Goal: Find specific page/section: Find specific page/section

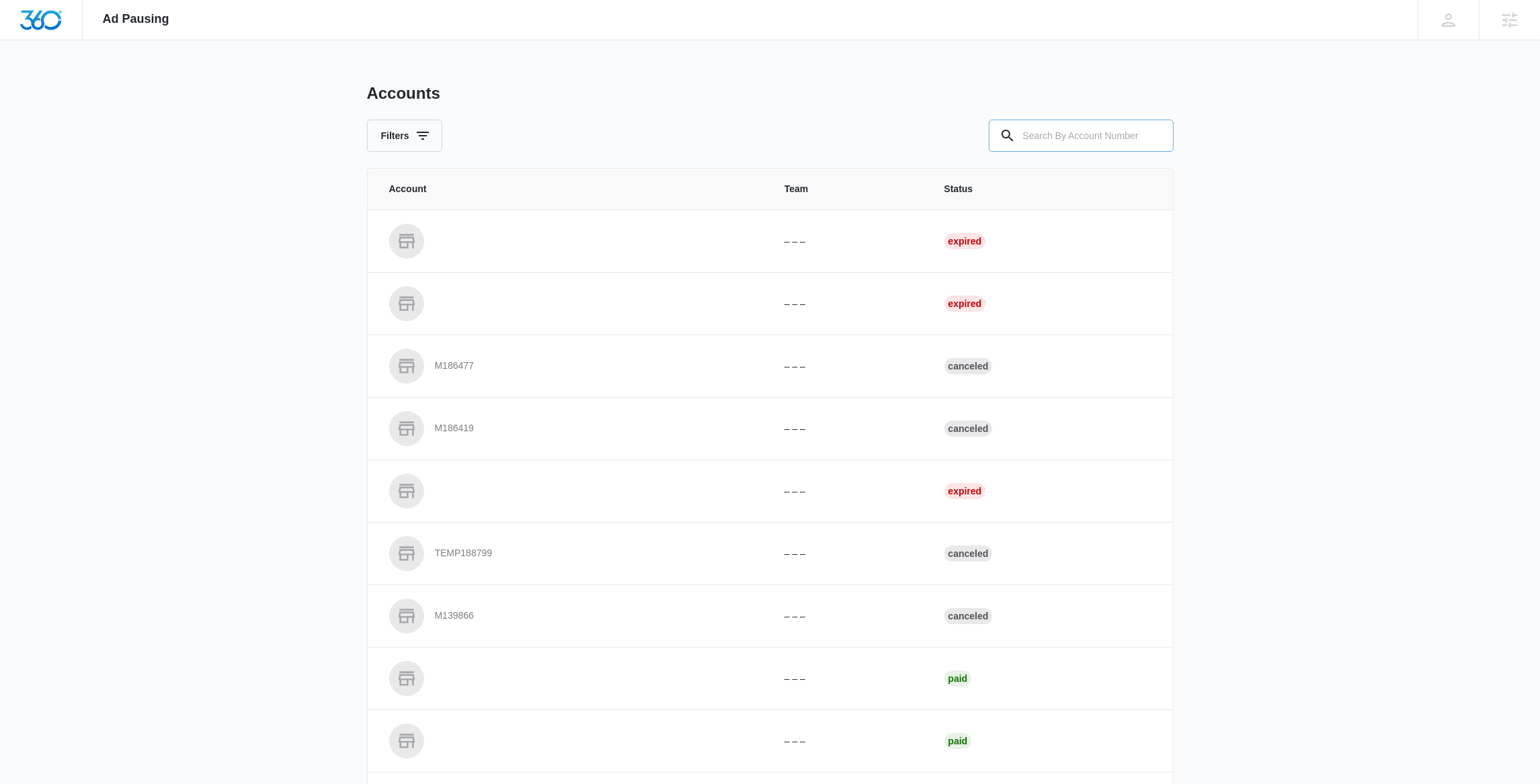
click at [1068, 137] on input "text" at bounding box center [1081, 135] width 185 height 32
paste input "M312580"
type input "M312580"
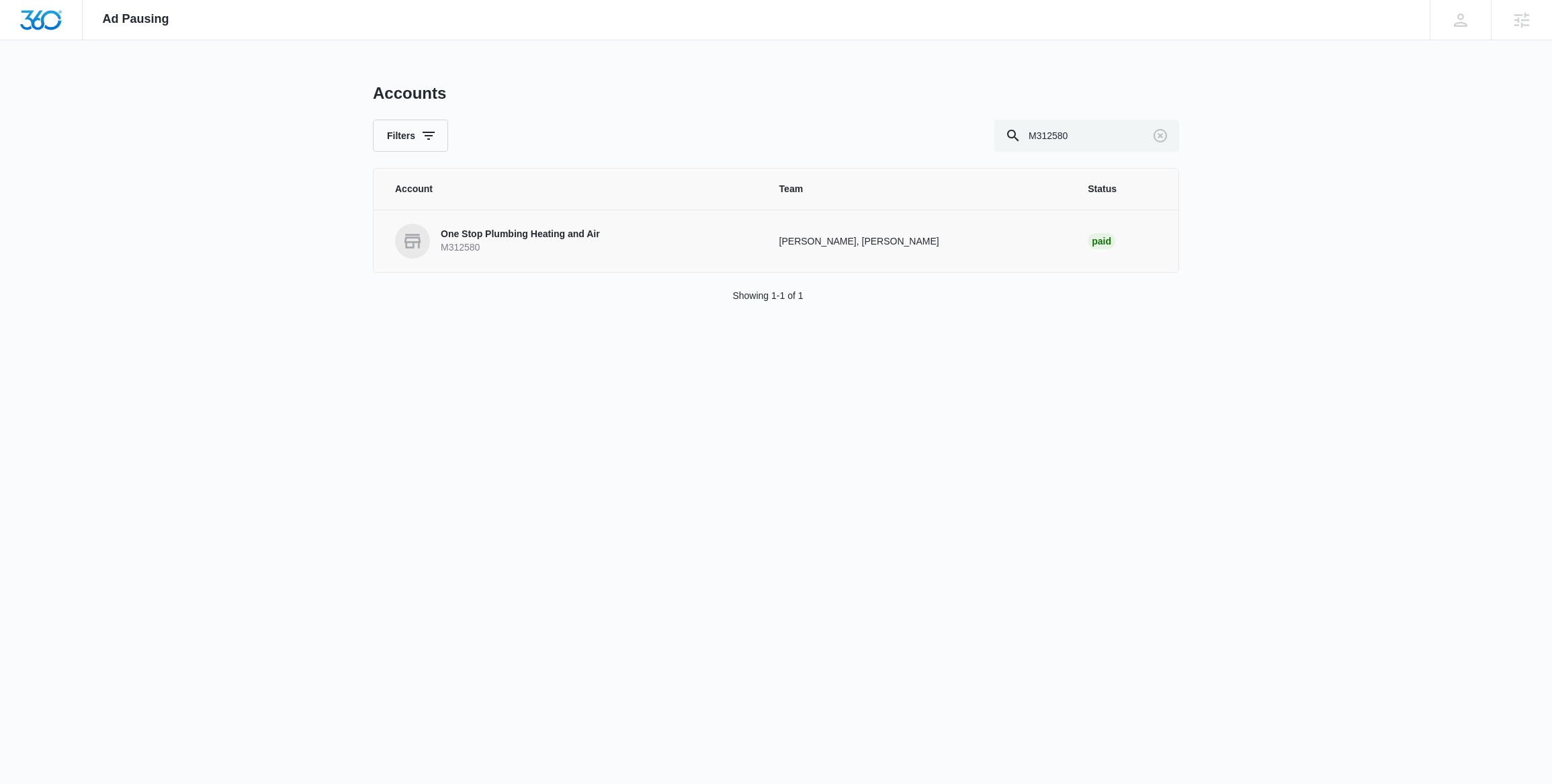
click at [517, 237] on p "One Stop Plumbing Heating and Air" at bounding box center [520, 235] width 159 height 13
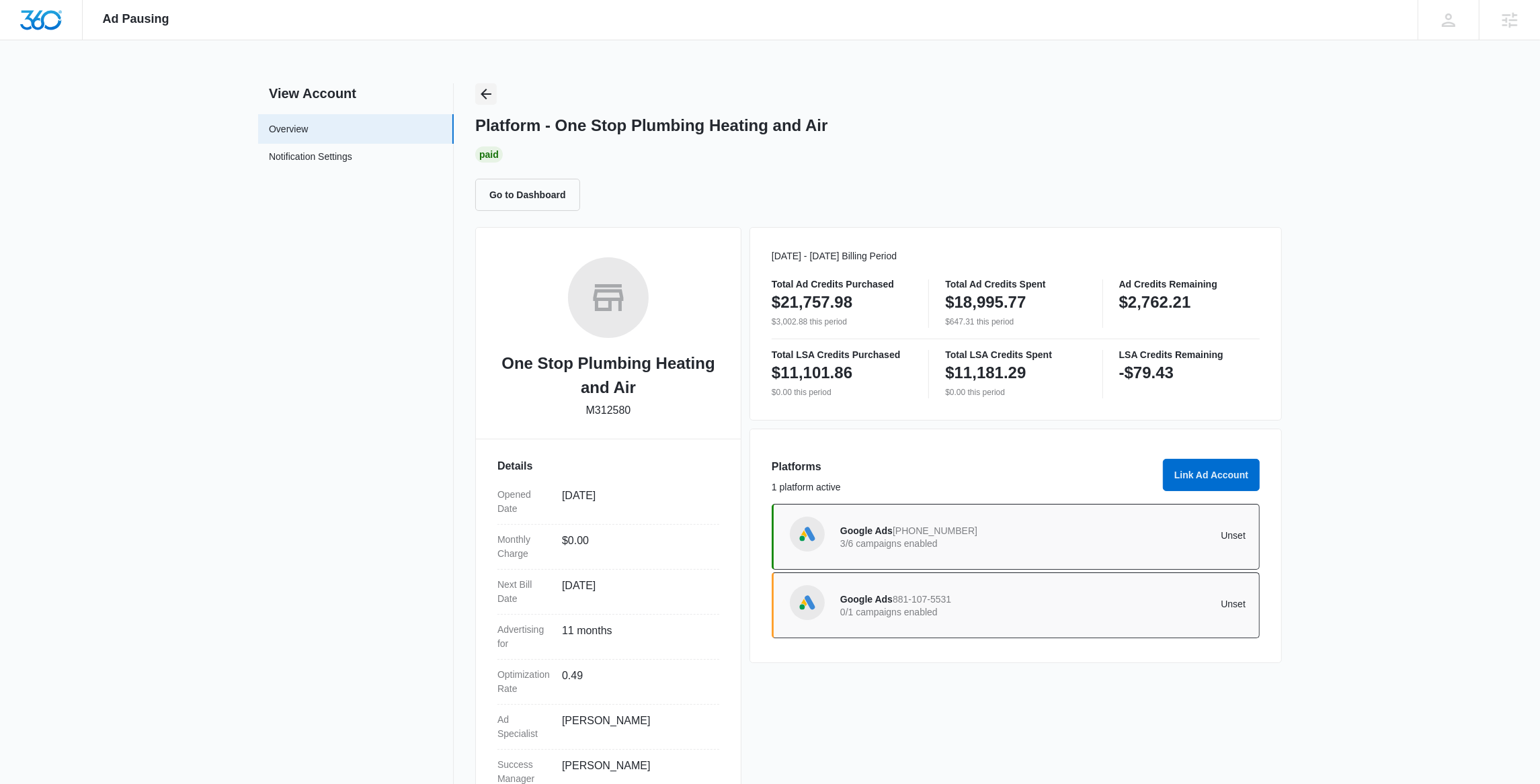
click at [488, 92] on icon "Back" at bounding box center [486, 93] width 16 height 16
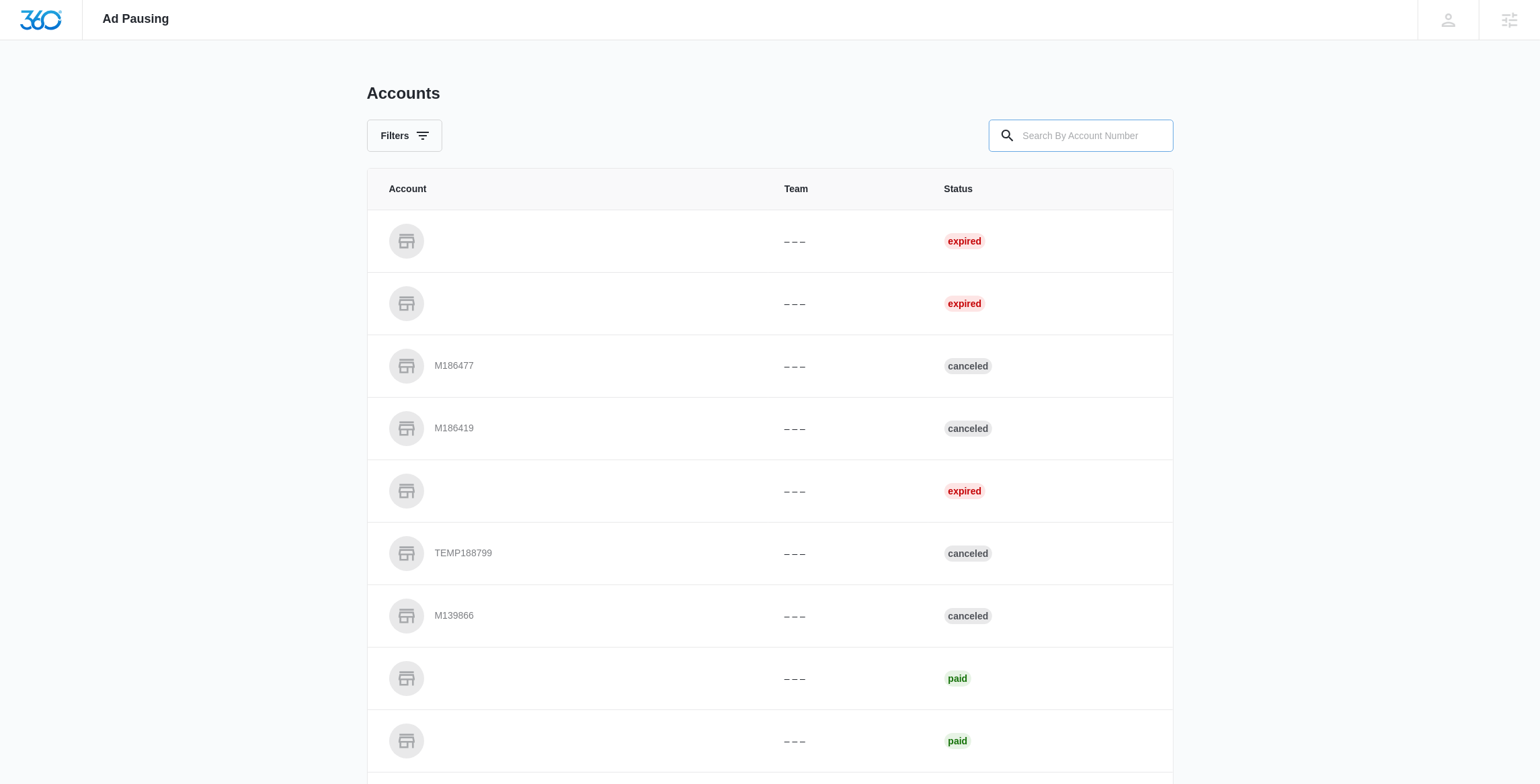
click at [1091, 138] on input "text" at bounding box center [1081, 135] width 185 height 32
paste input "M10876"
type input "M10876"
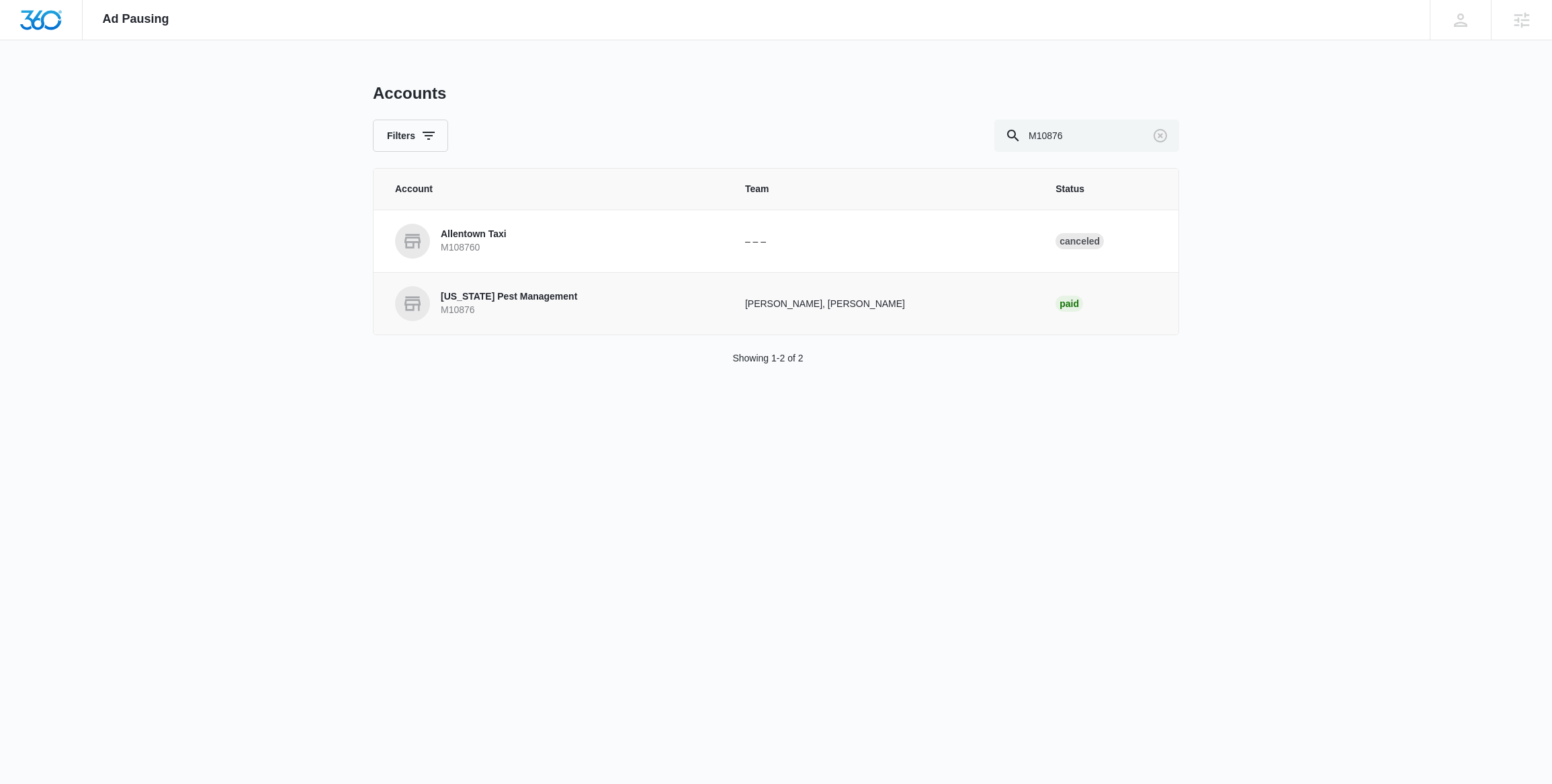
click at [510, 290] on p "Colorado Pest Management" at bounding box center [508, 297] width 136 height 13
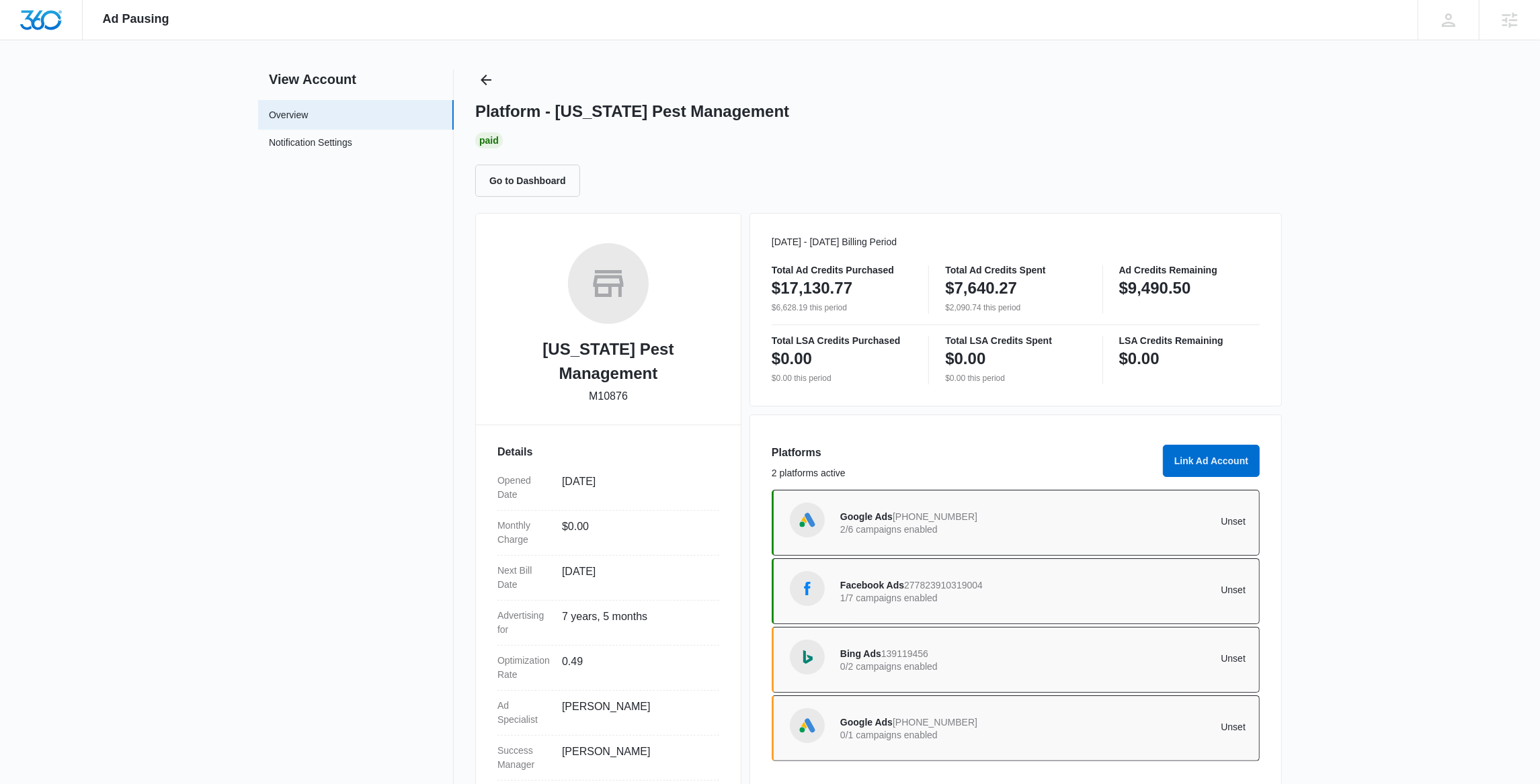
scroll to position [33, 0]
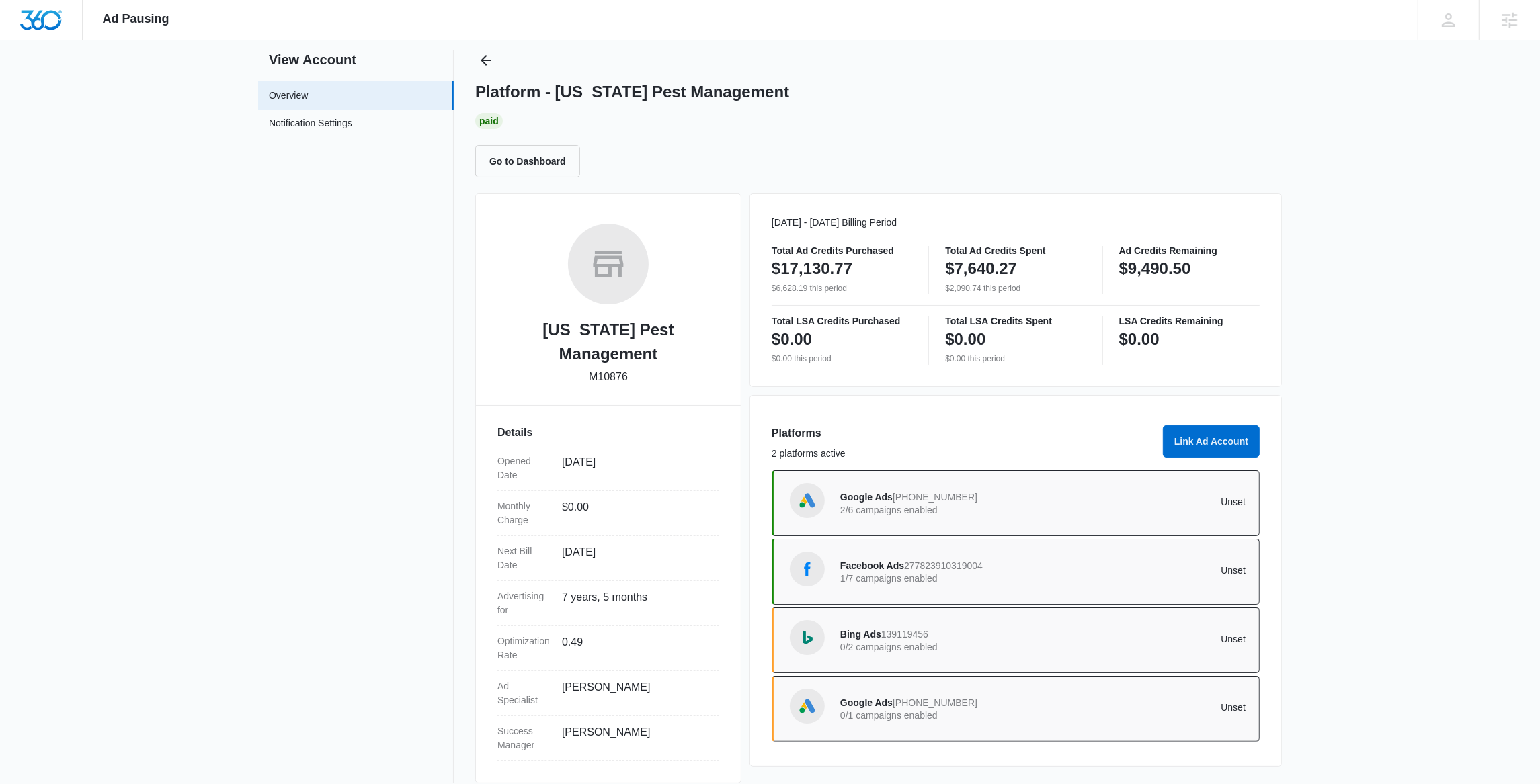
click at [606, 369] on p "M10876" at bounding box center [608, 377] width 39 height 16
drag, startPoint x: 491, startPoint y: 60, endPoint x: 557, endPoint y: 81, distance: 69.3
click at [492, 60] on icon "Back" at bounding box center [486, 60] width 16 height 16
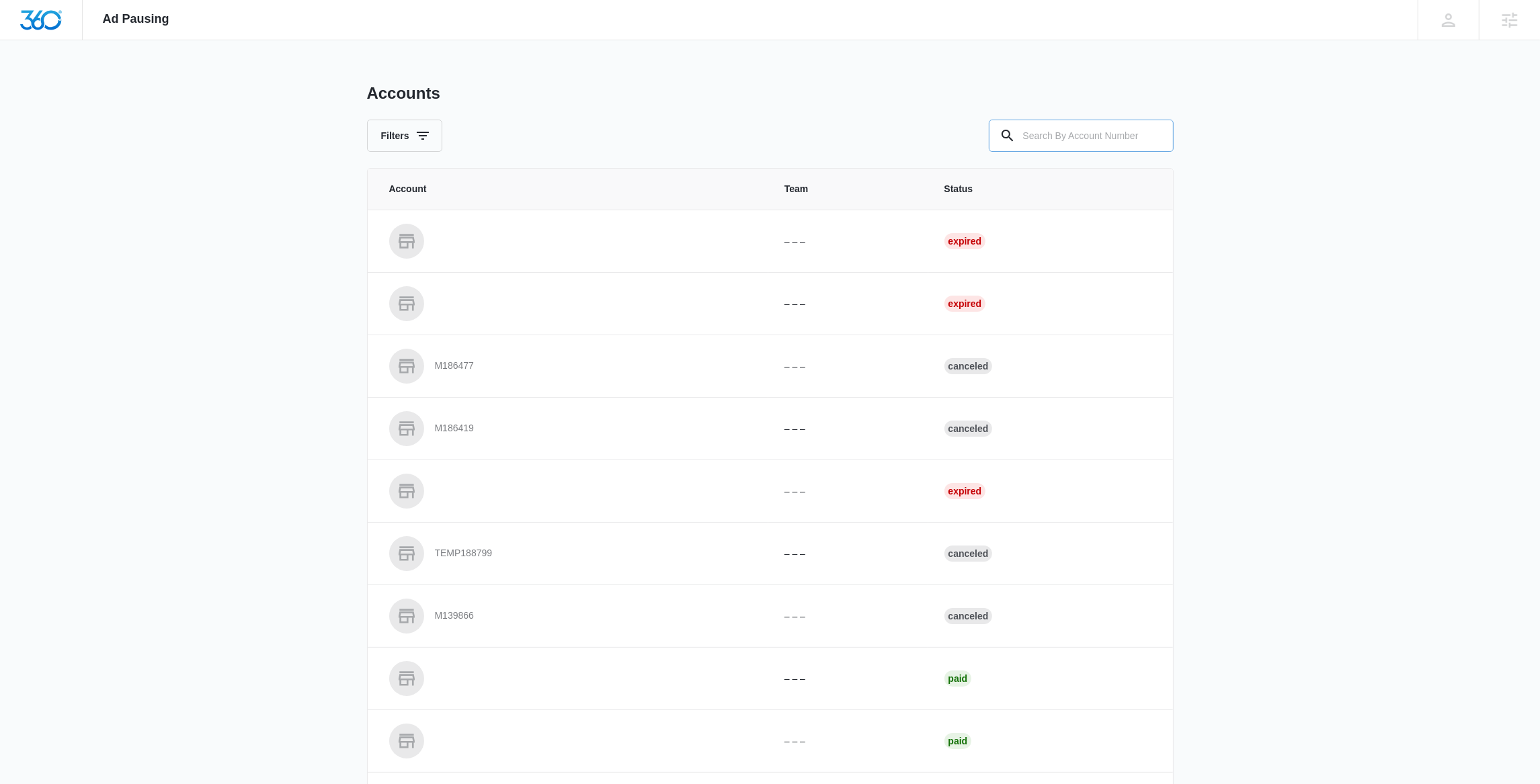
click at [1026, 136] on input "text" at bounding box center [1081, 135] width 185 height 32
paste input "M119386"
type input "M119386"
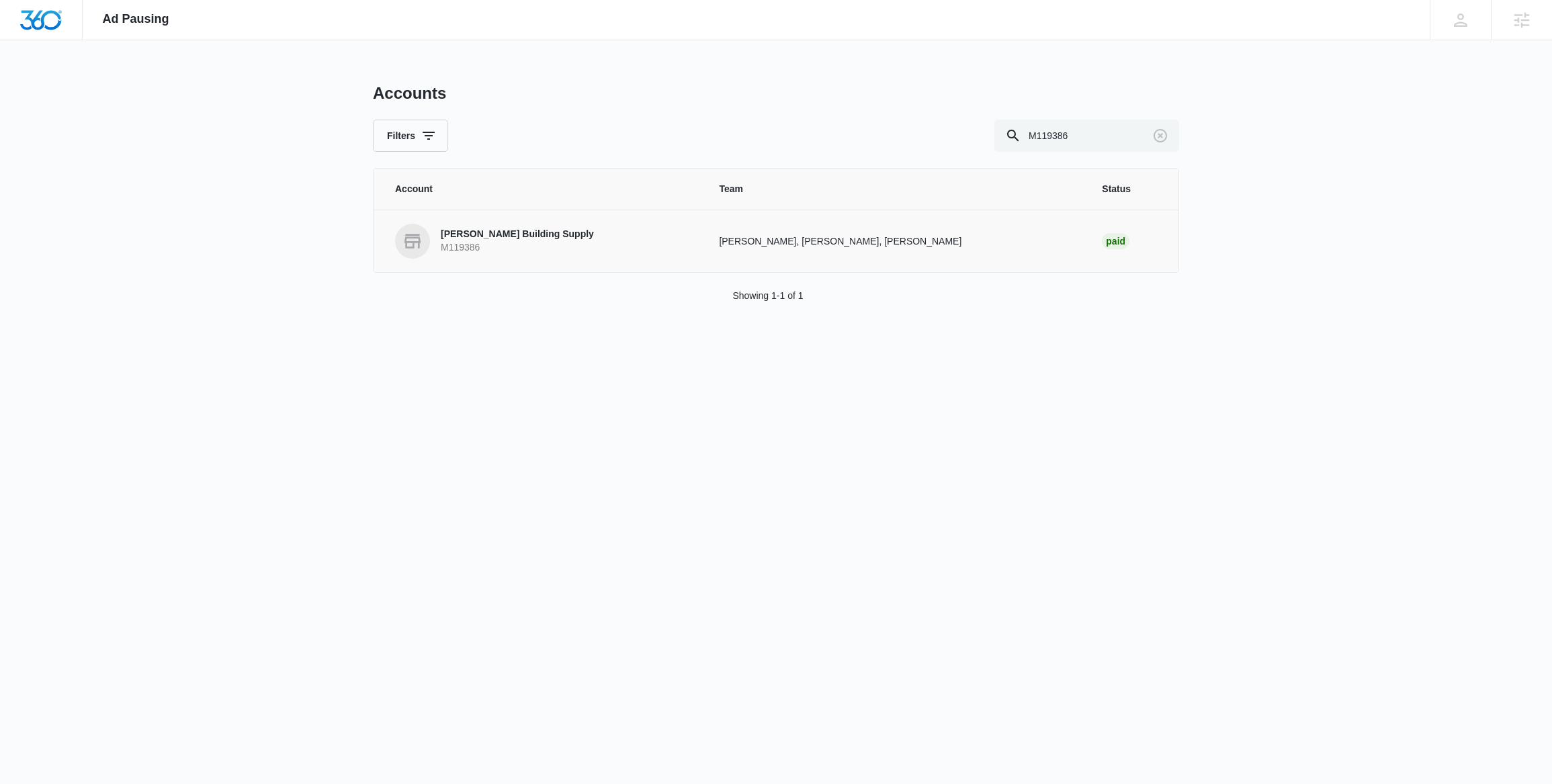
click at [485, 239] on p "Vanboxel Building Supply" at bounding box center [517, 235] width 154 height 13
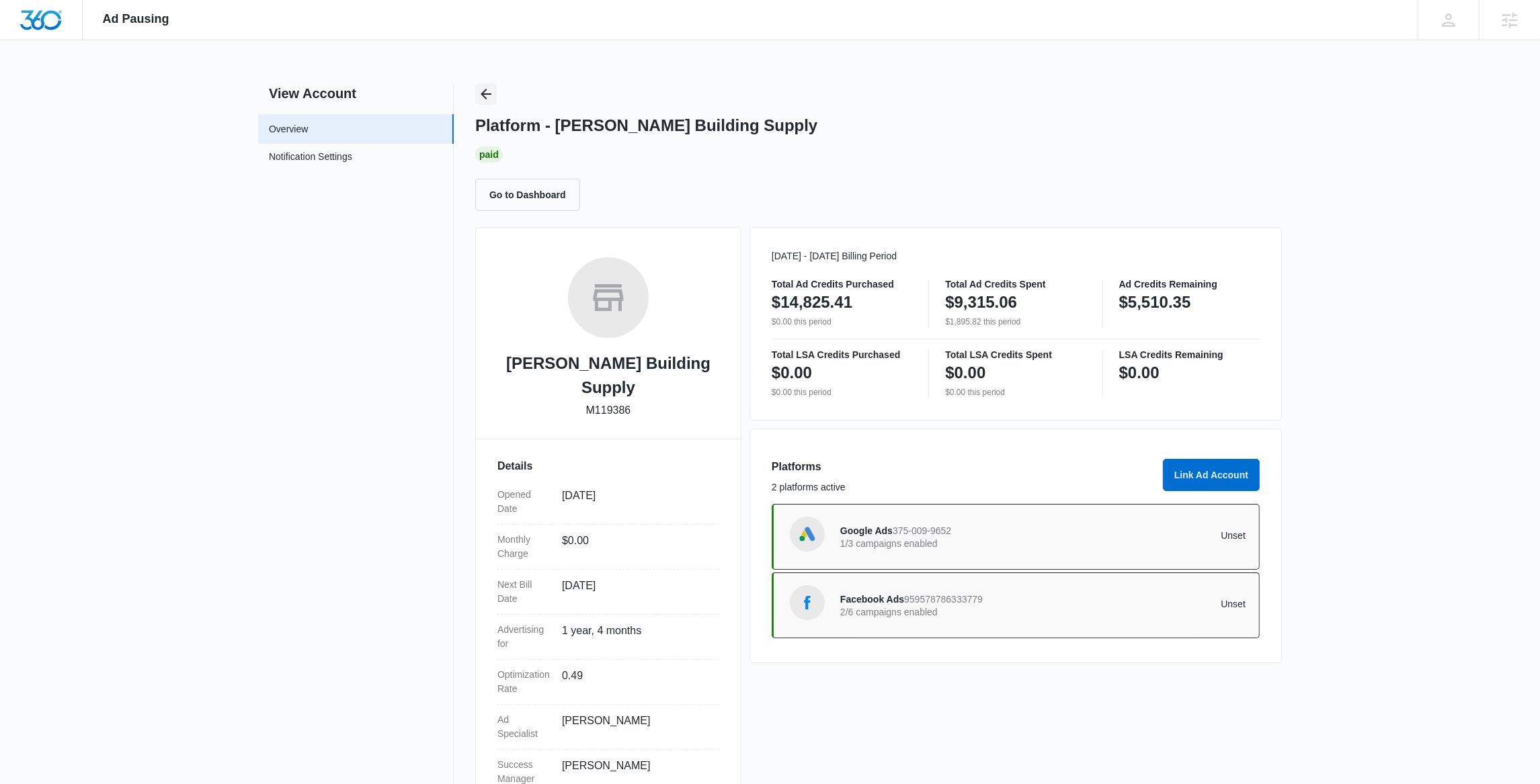
click at [491, 96] on icon "Back" at bounding box center [486, 93] width 16 height 16
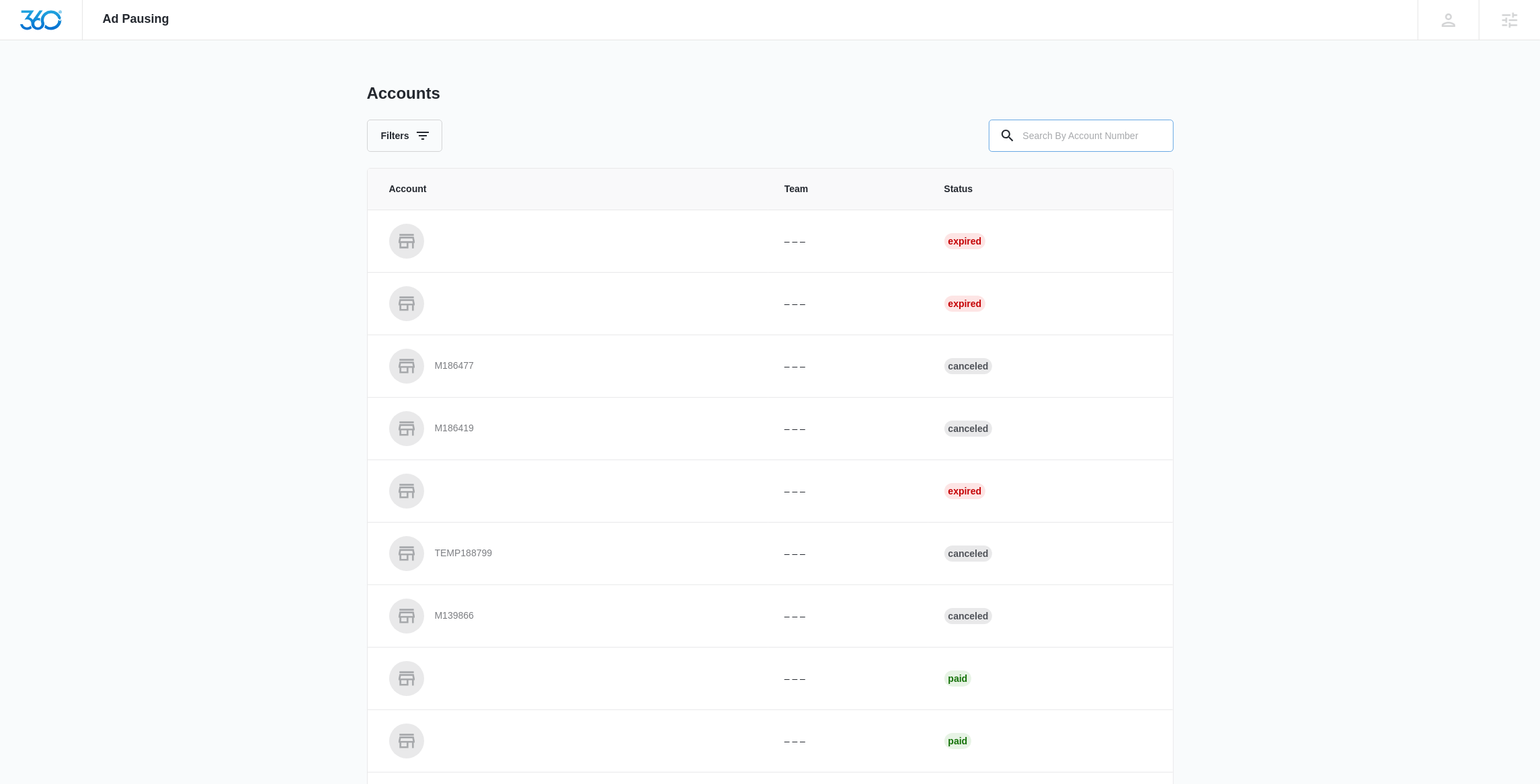
click at [1058, 141] on input "text" at bounding box center [1081, 135] width 185 height 32
paste input "M329661"
type input "M329661"
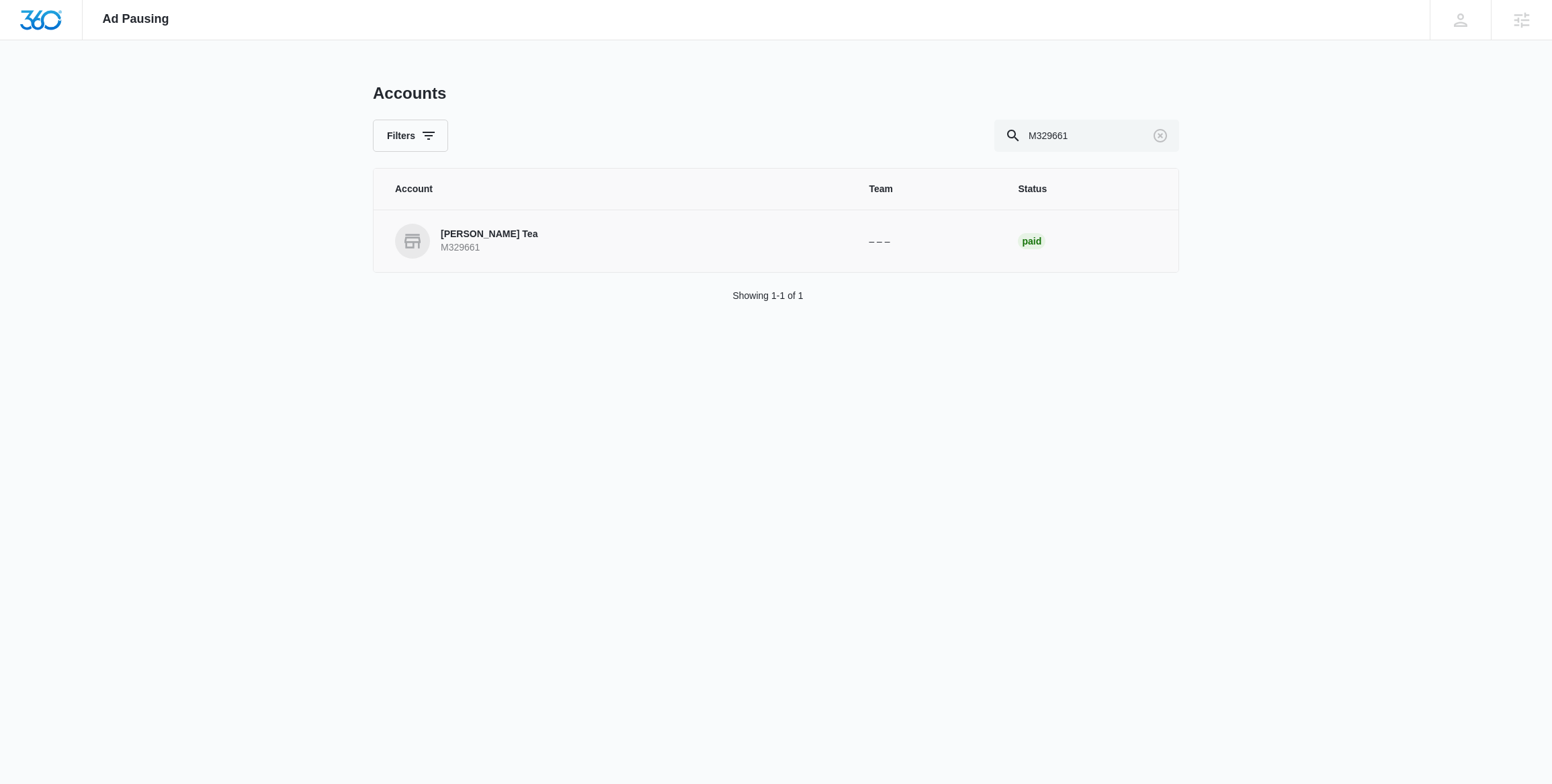
click at [504, 245] on p "M329661" at bounding box center [488, 248] width 96 height 13
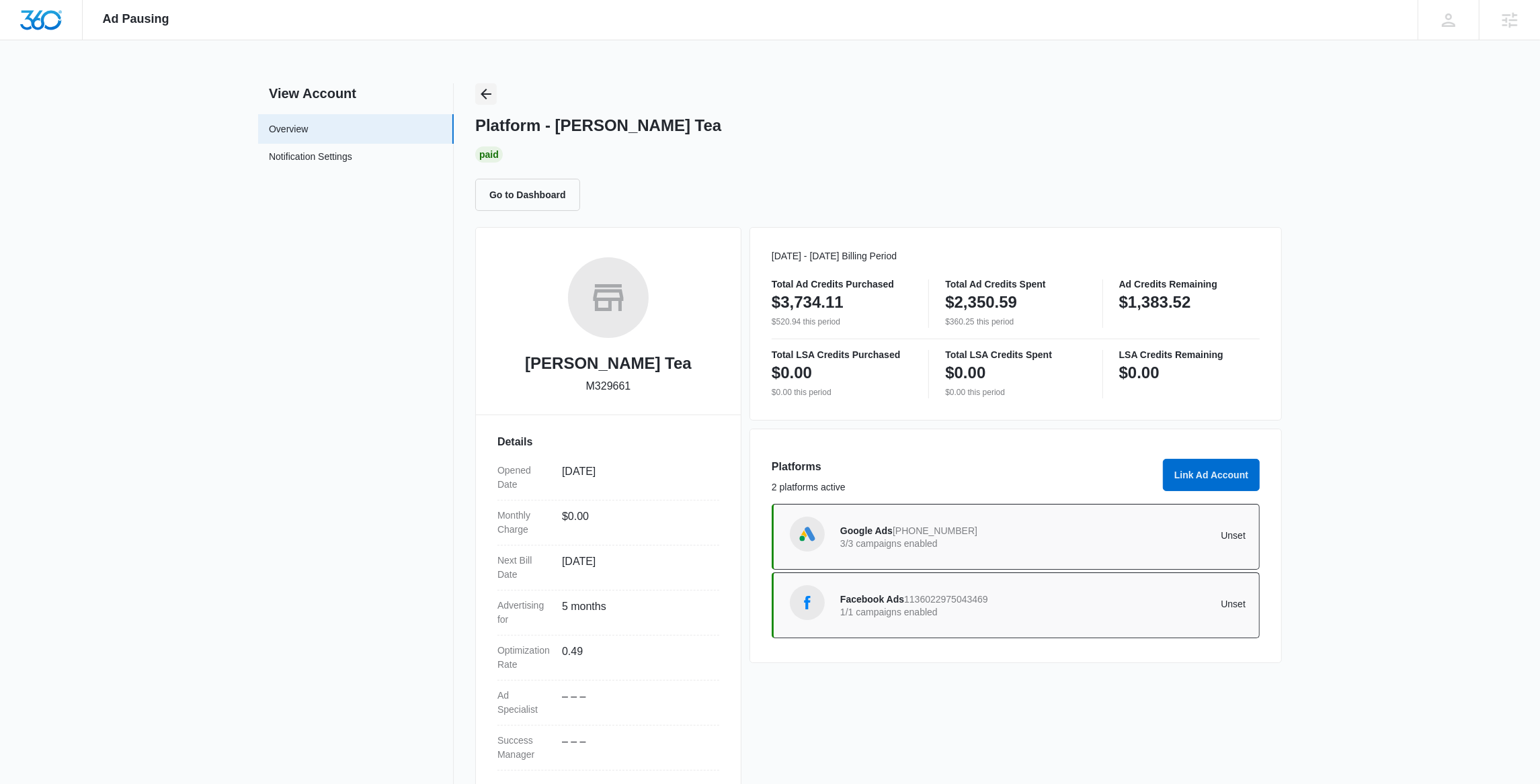
click at [491, 91] on icon "Back" at bounding box center [486, 93] width 16 height 16
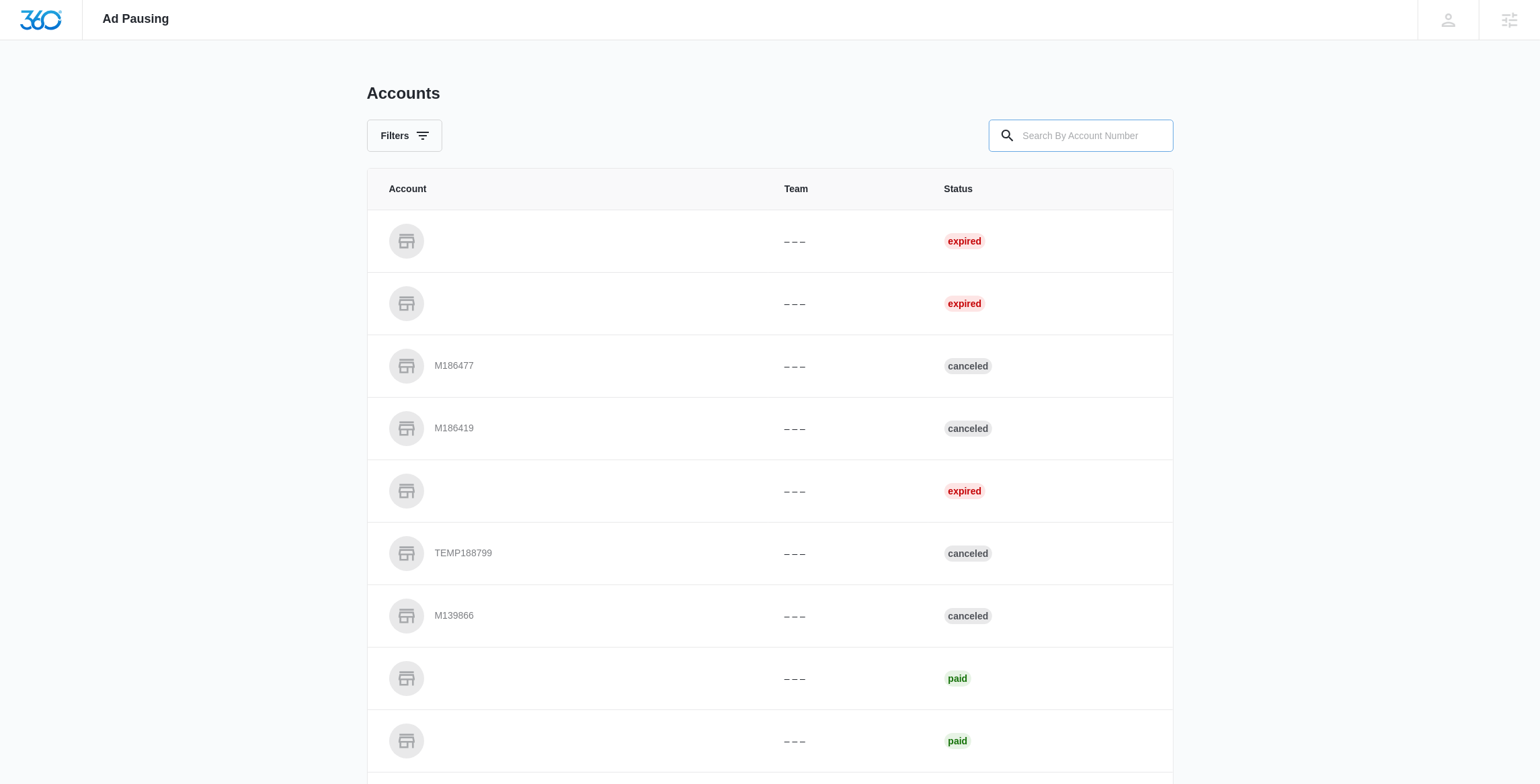
click at [1031, 144] on input "text" at bounding box center [1081, 135] width 185 height 32
paste input "M331964"
type input "M331964"
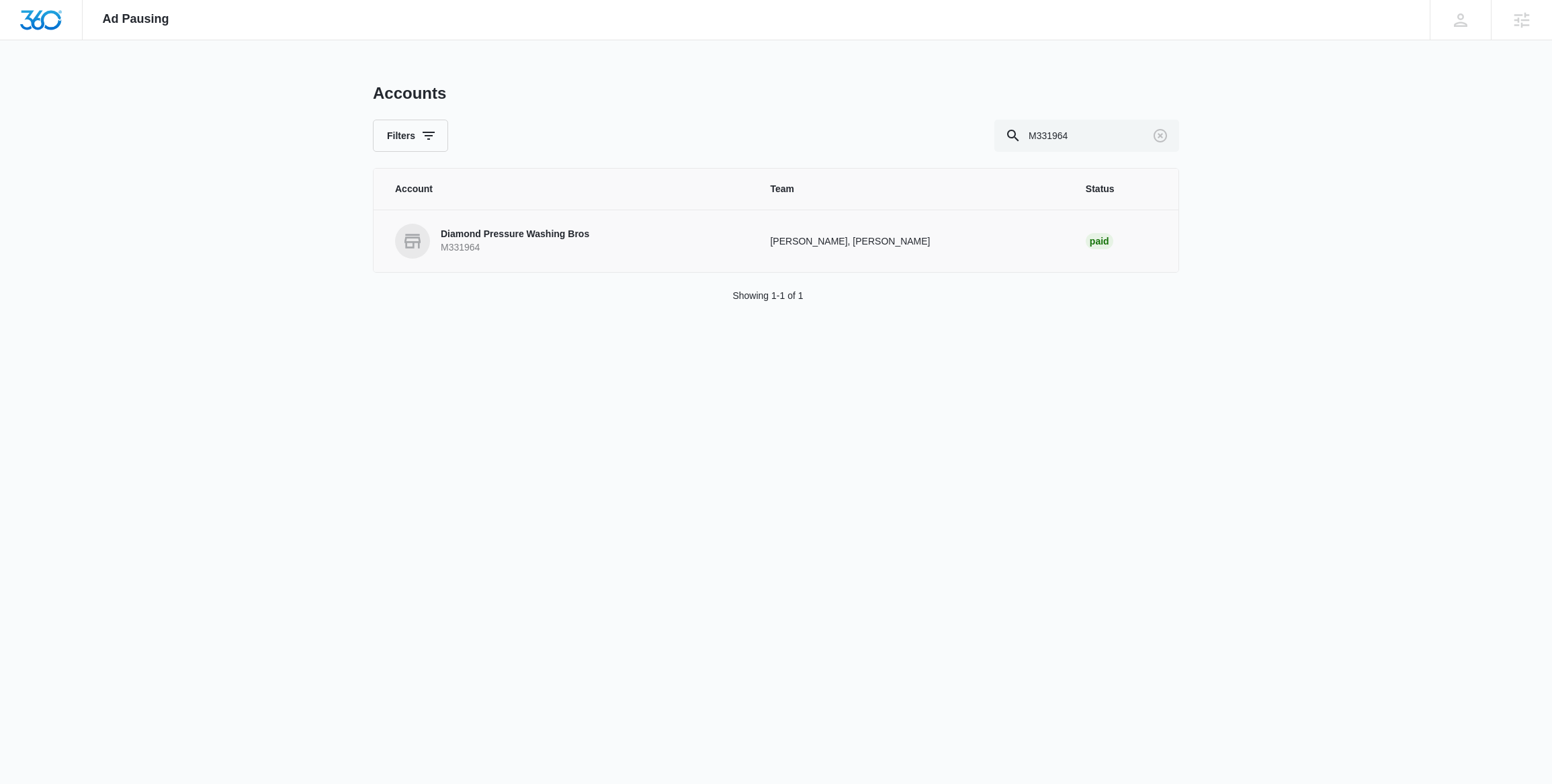
click at [550, 233] on p "Diamond Pressure Washing Bros" at bounding box center [515, 235] width 149 height 13
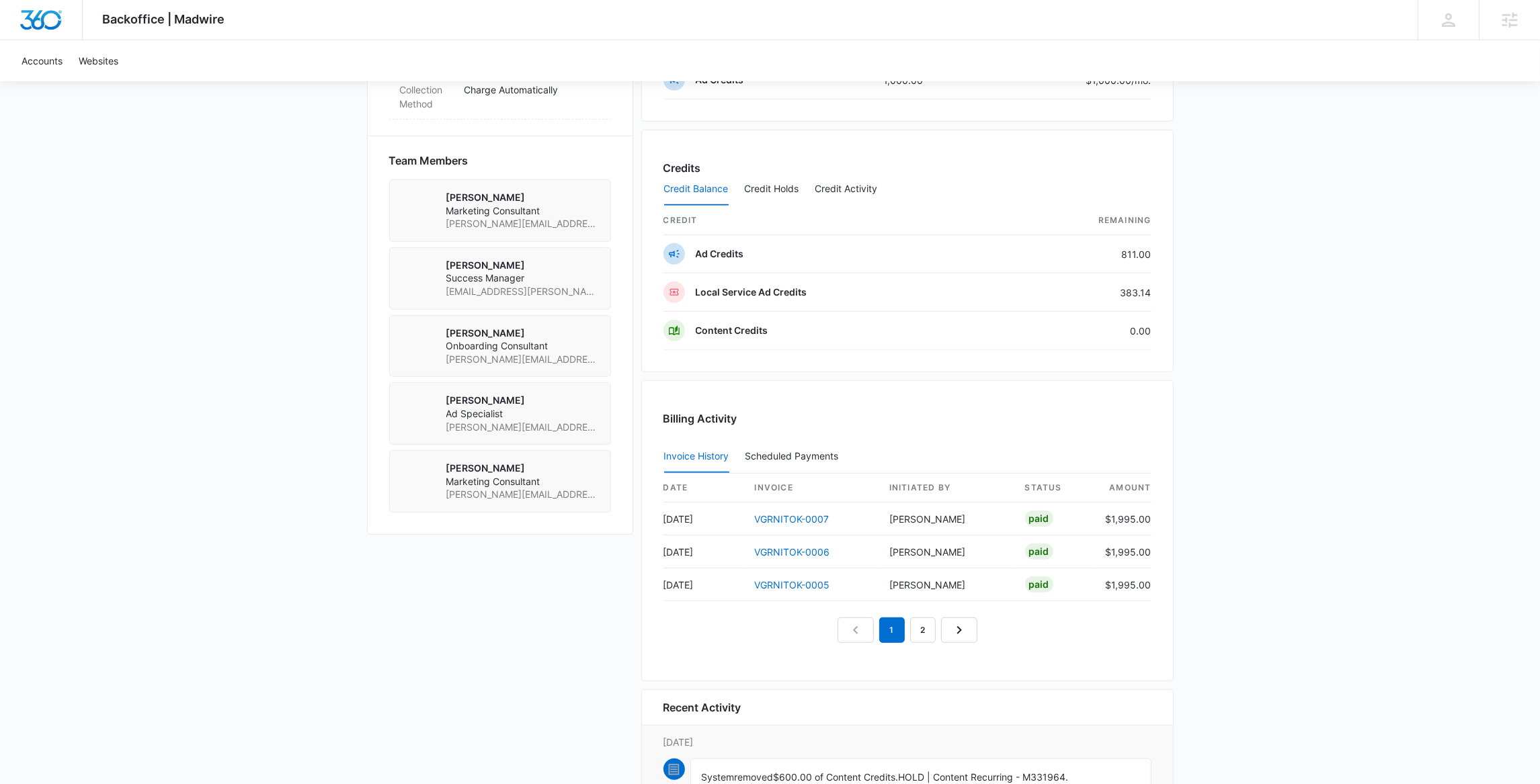
scroll to position [948, 0]
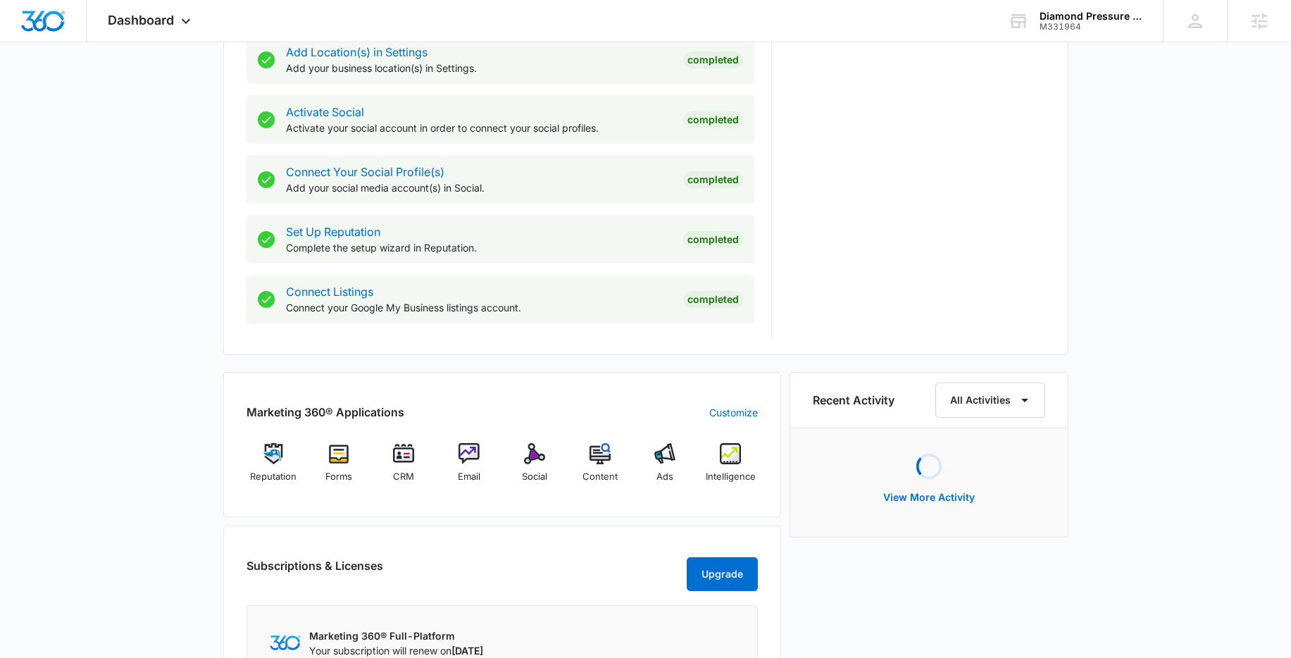
scroll to position [592, 0]
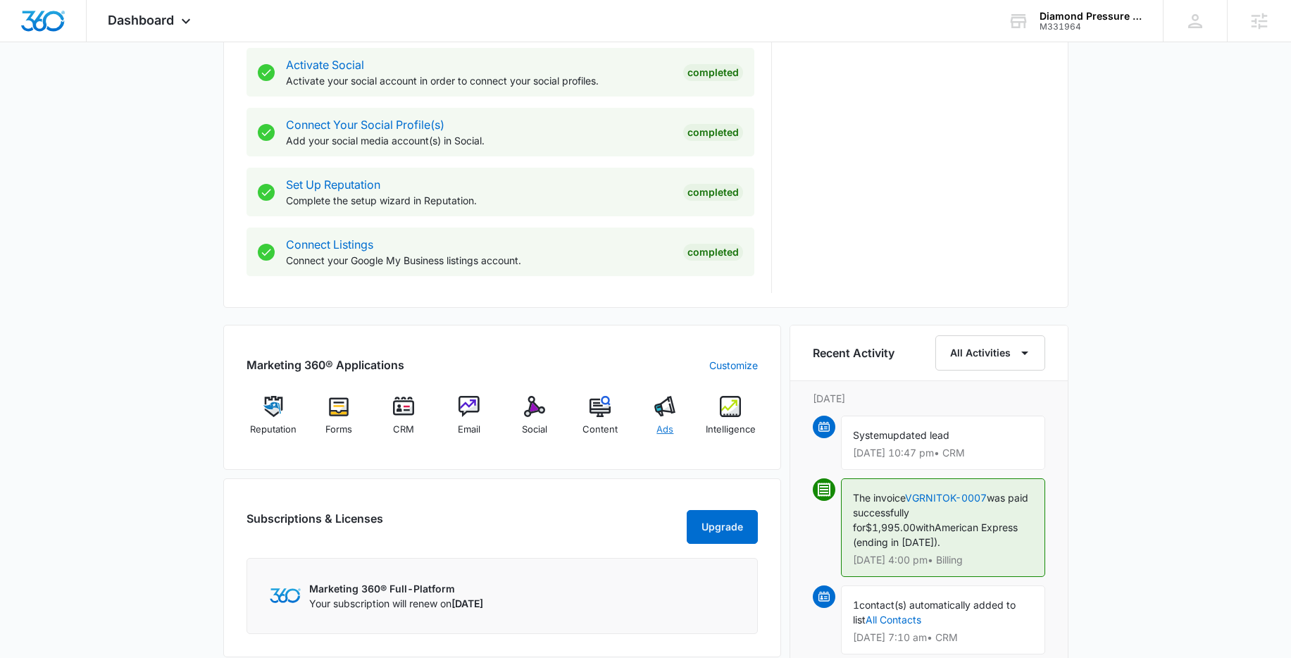
click at [665, 412] on img at bounding box center [664, 406] width 21 height 21
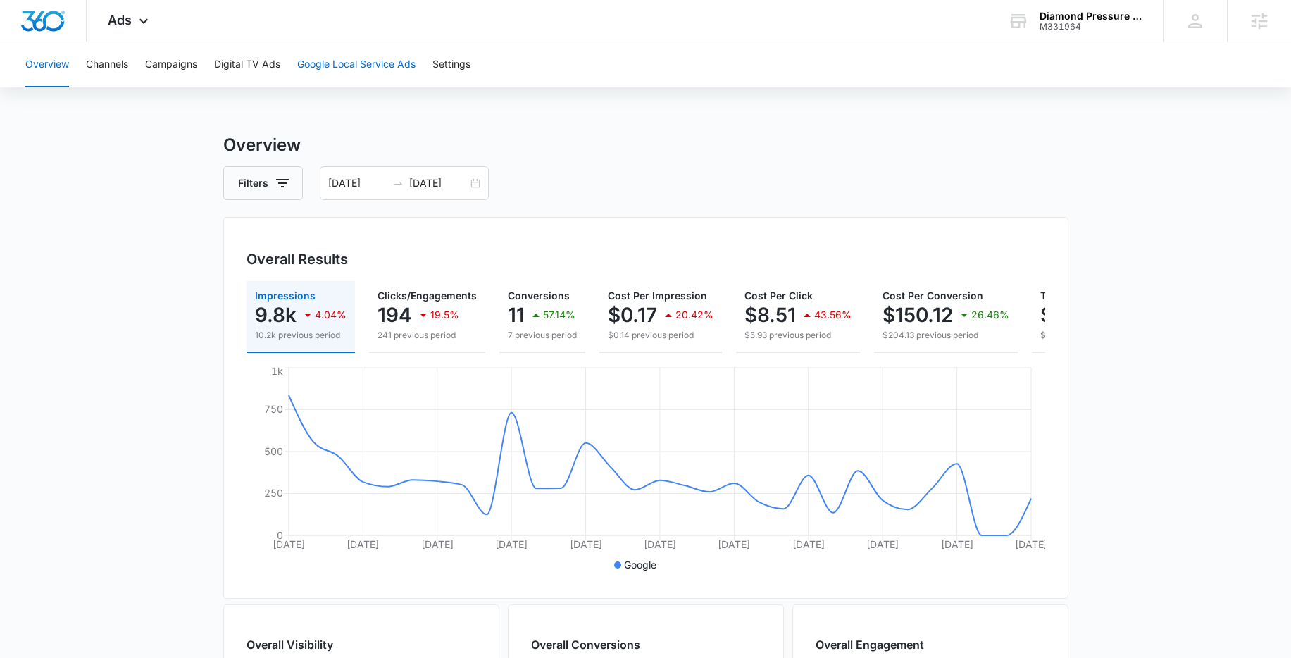
click at [344, 58] on button "Google Local Service Ads" at bounding box center [356, 64] width 118 height 45
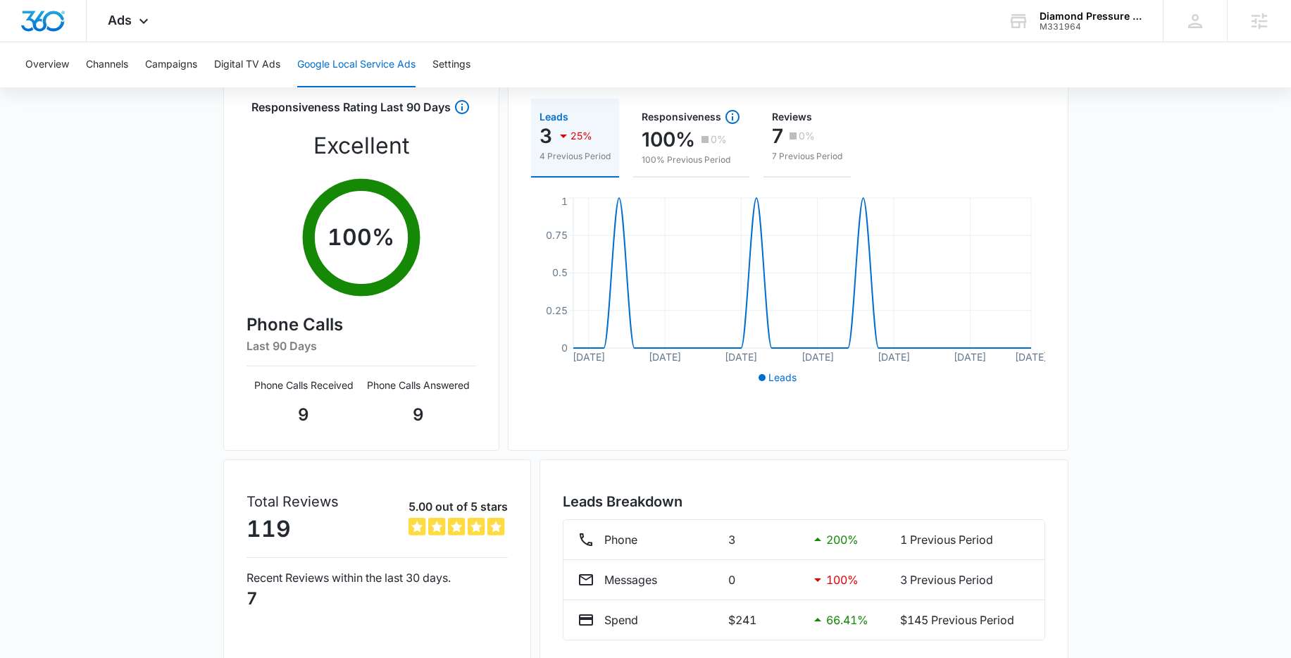
scroll to position [140, 0]
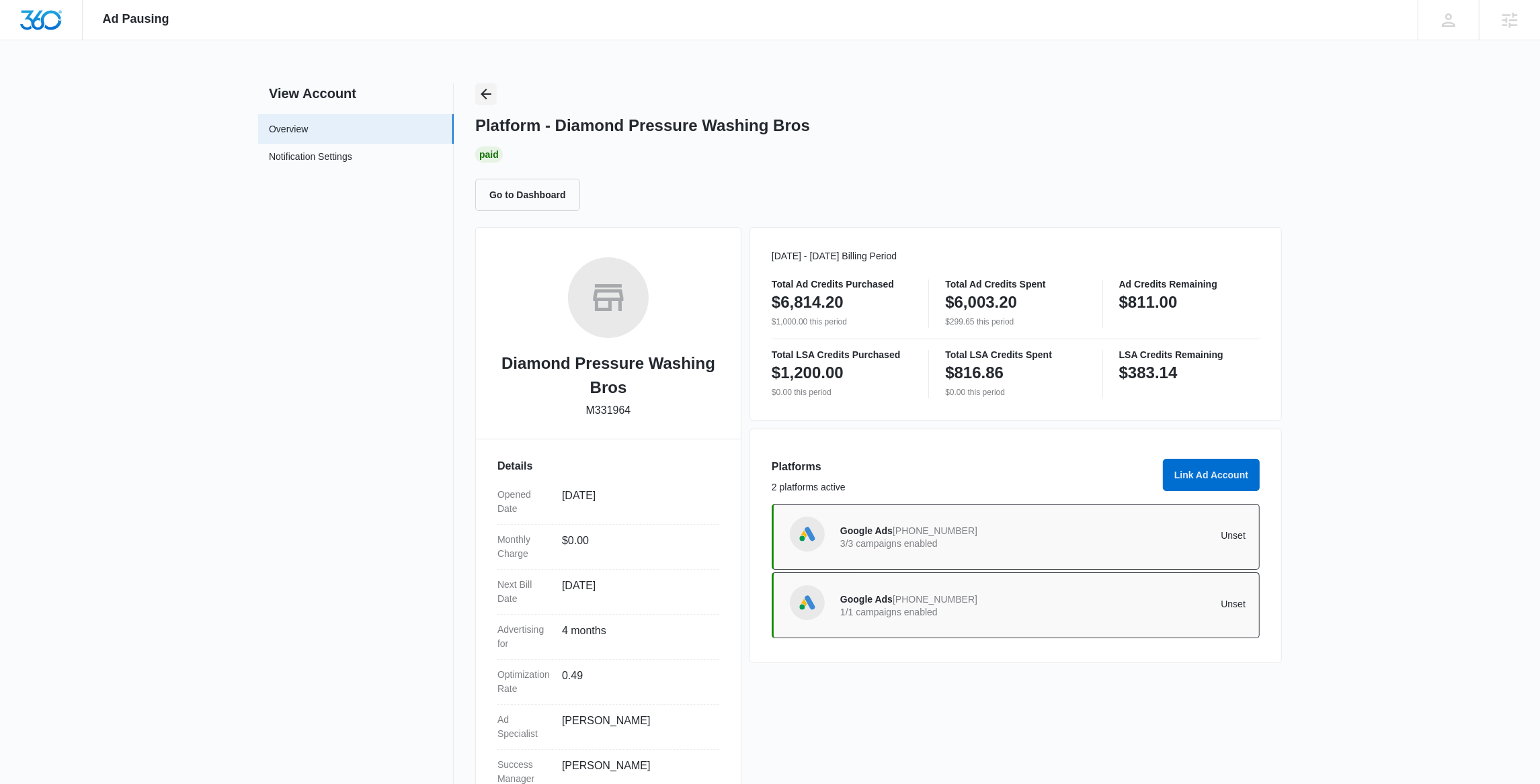
click at [486, 95] on icon "Back" at bounding box center [486, 93] width 16 height 16
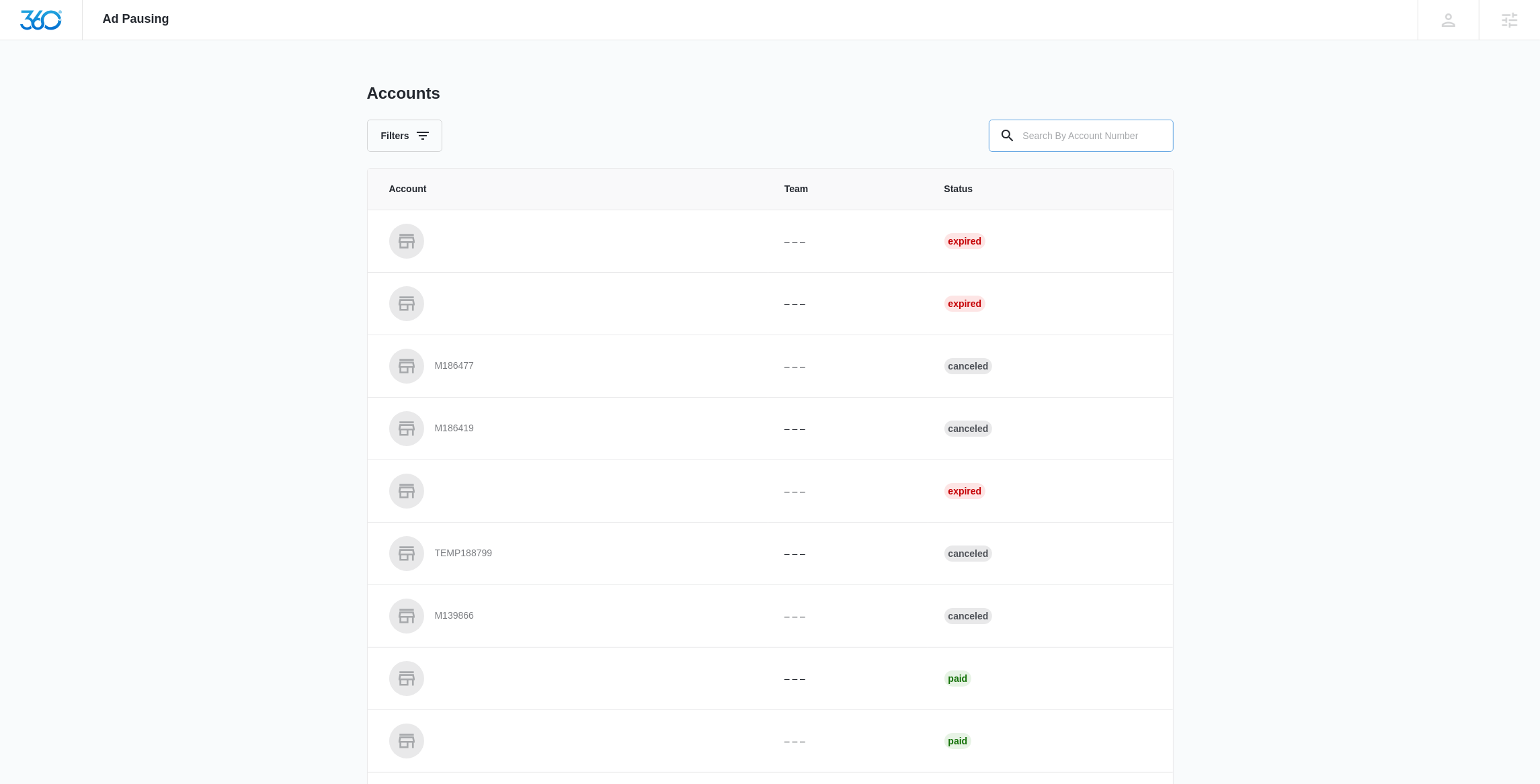
click at [1044, 142] on input "text" at bounding box center [1081, 135] width 185 height 32
paste input "M330051"
type input "M330051"
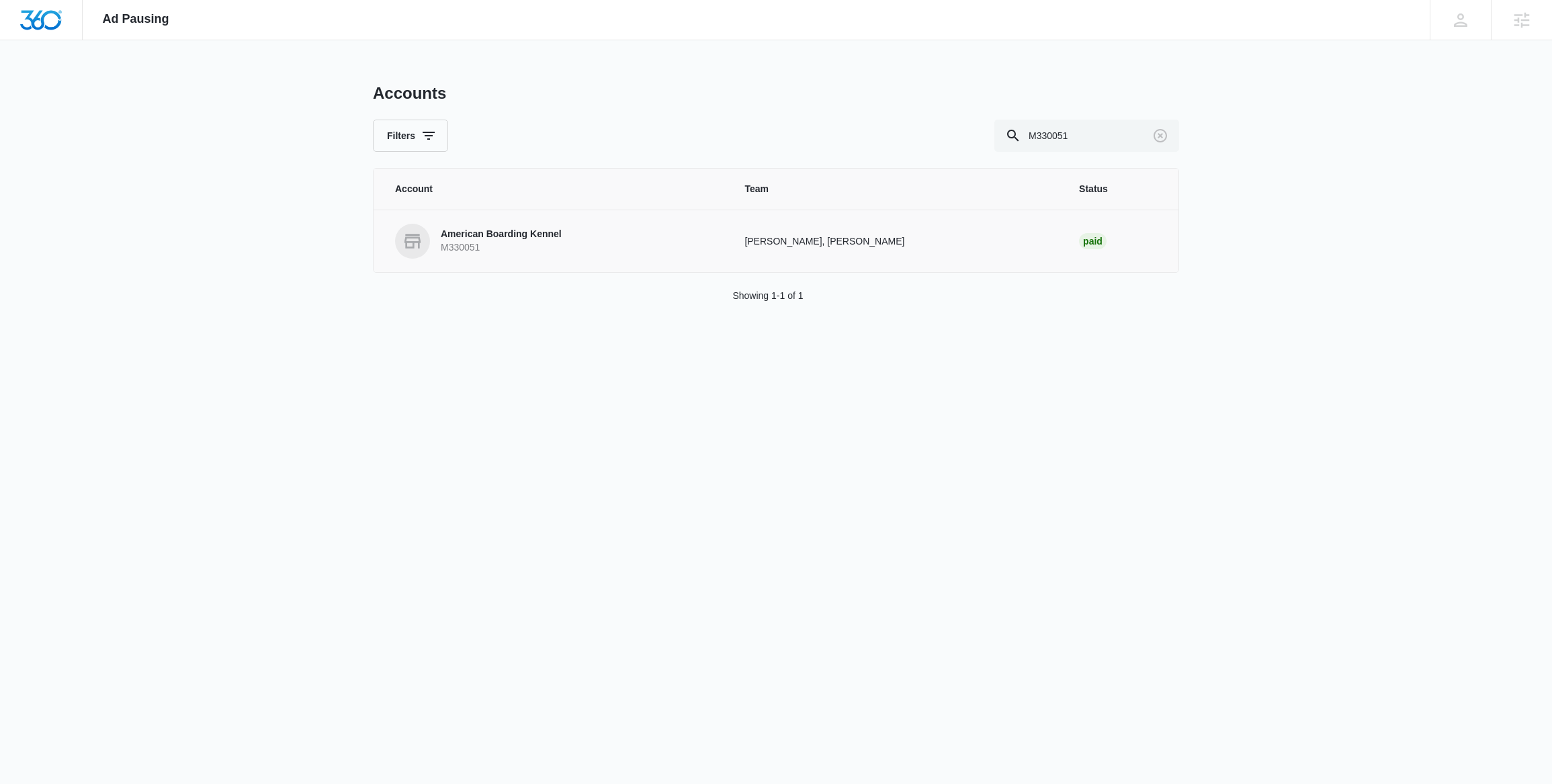
click at [479, 242] on p "M330051" at bounding box center [501, 248] width 121 height 13
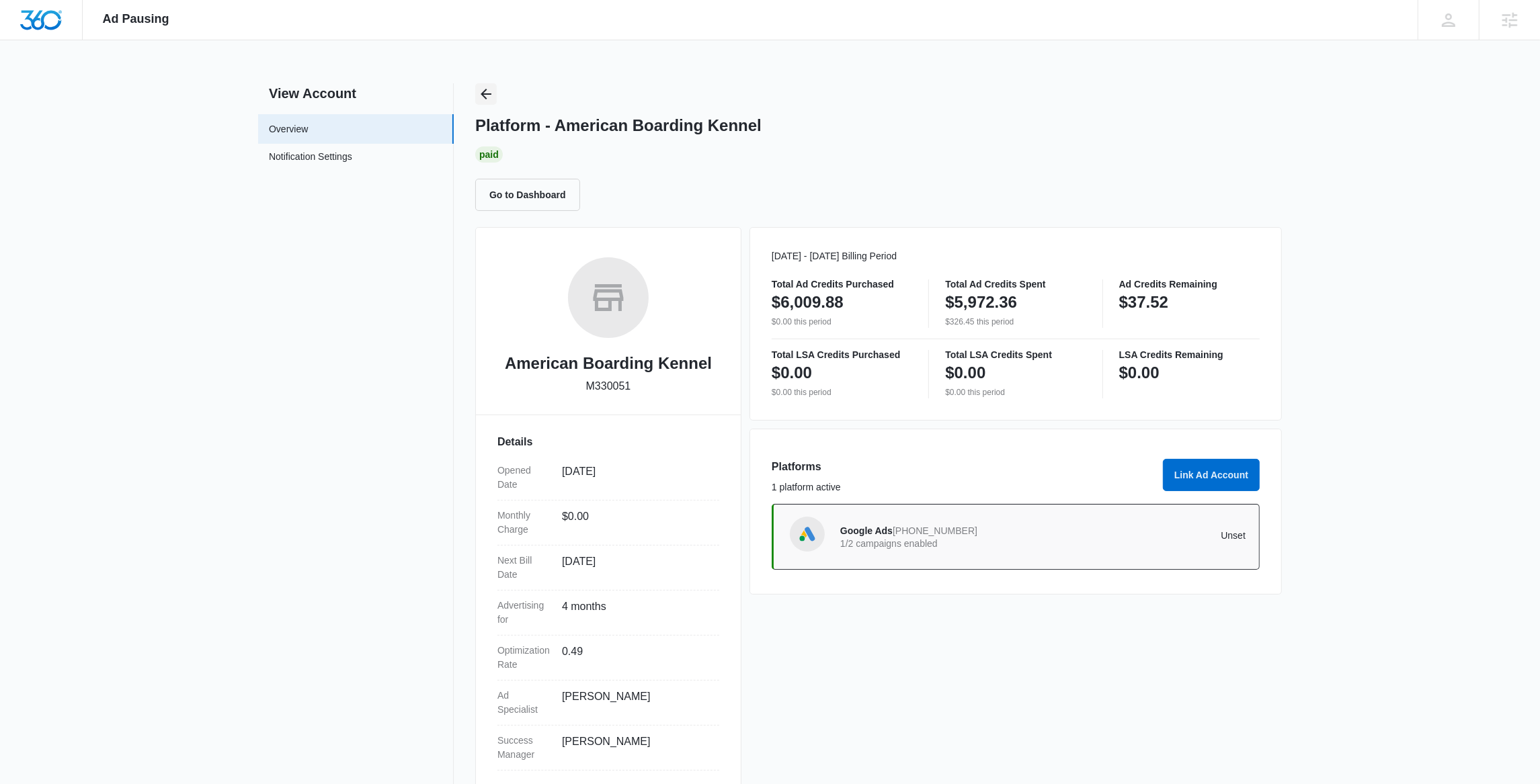
click at [490, 91] on icon "Back" at bounding box center [486, 93] width 16 height 16
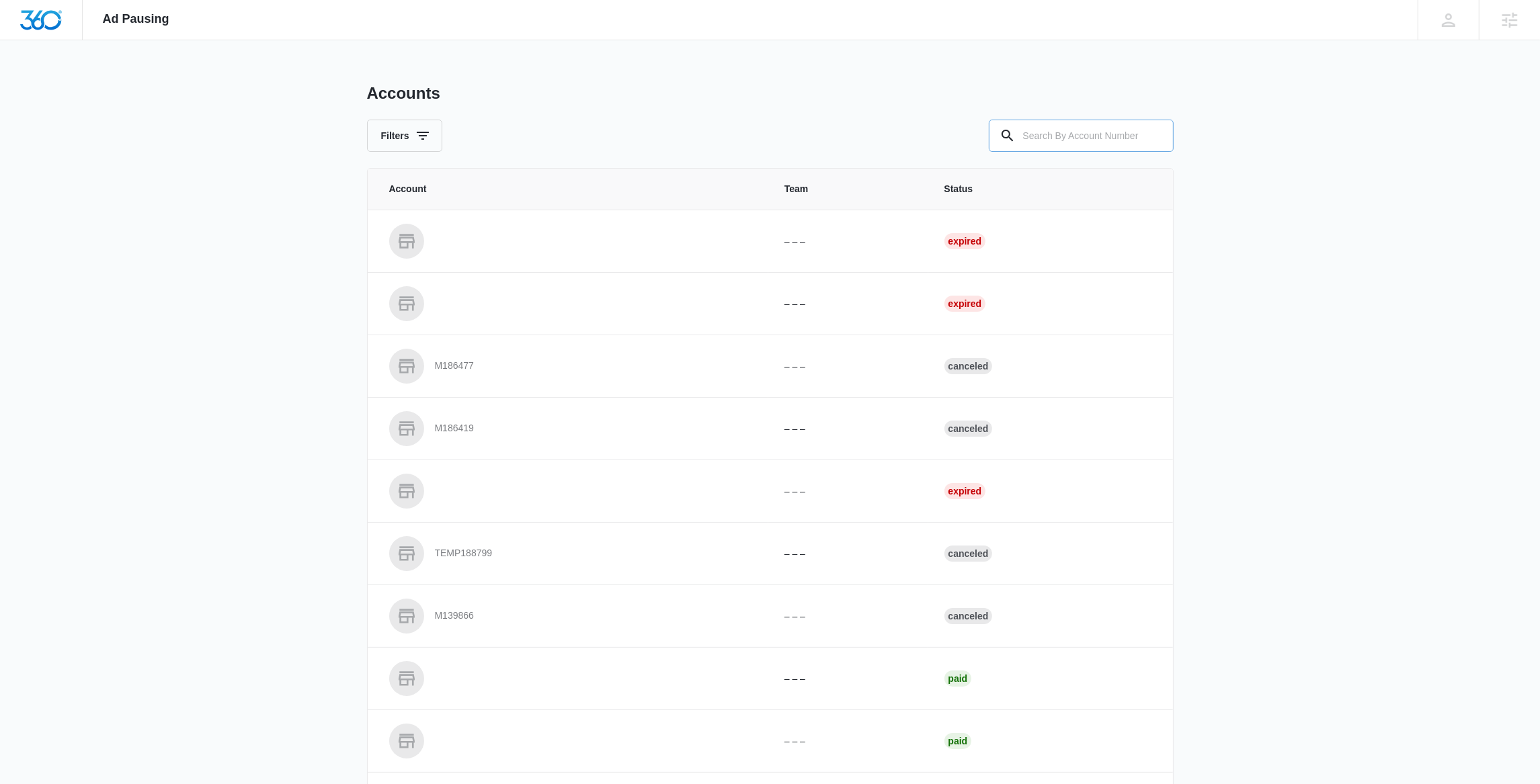
drag, startPoint x: 1044, startPoint y: 137, endPoint x: 1038, endPoint y: 133, distance: 7.2
click at [1045, 137] on input "text" at bounding box center [1081, 135] width 185 height 32
paste input "M23462"
type input "M23462"
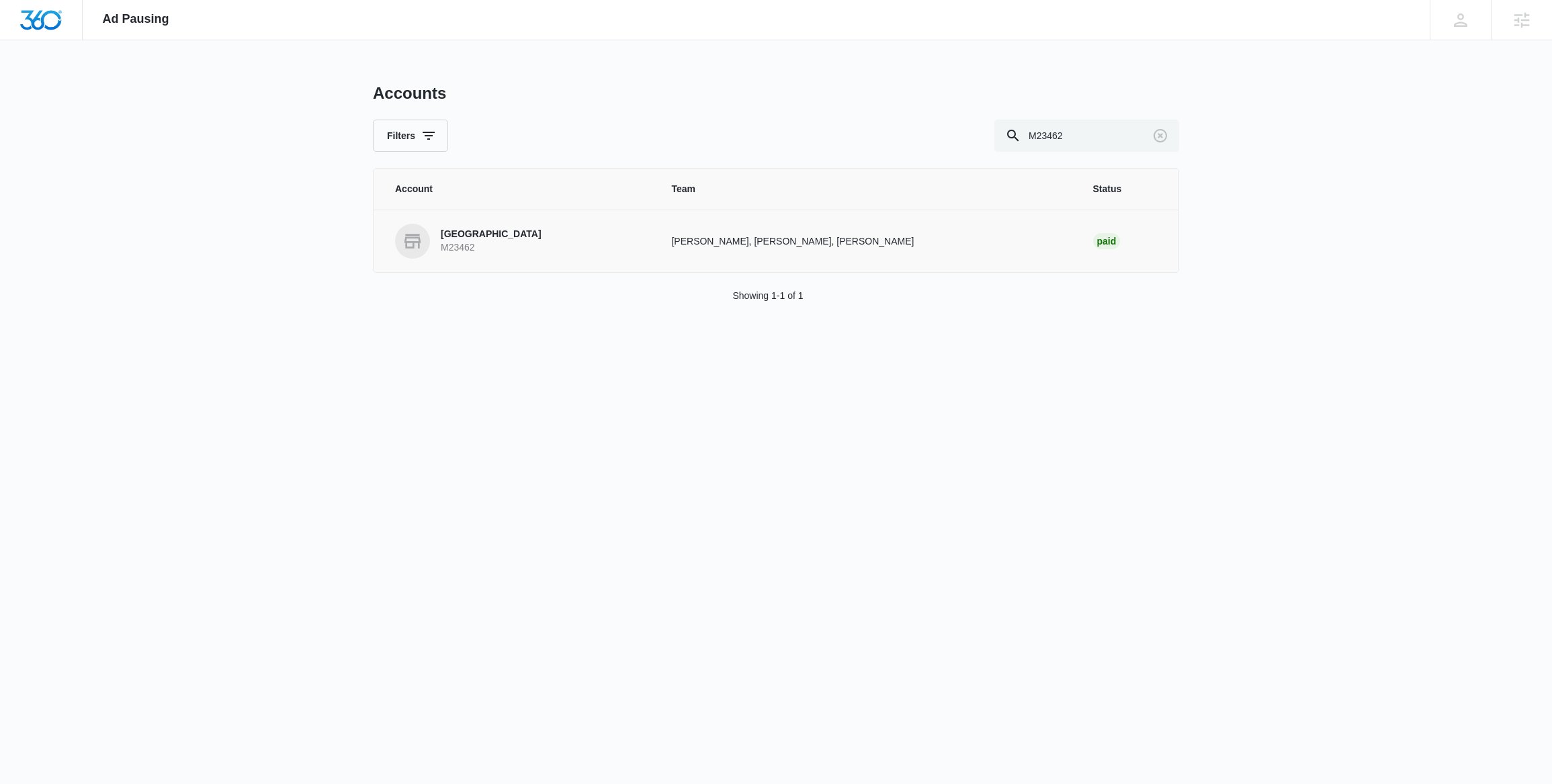
click at [507, 232] on p "Kaizen Academy" at bounding box center [491, 235] width 101 height 13
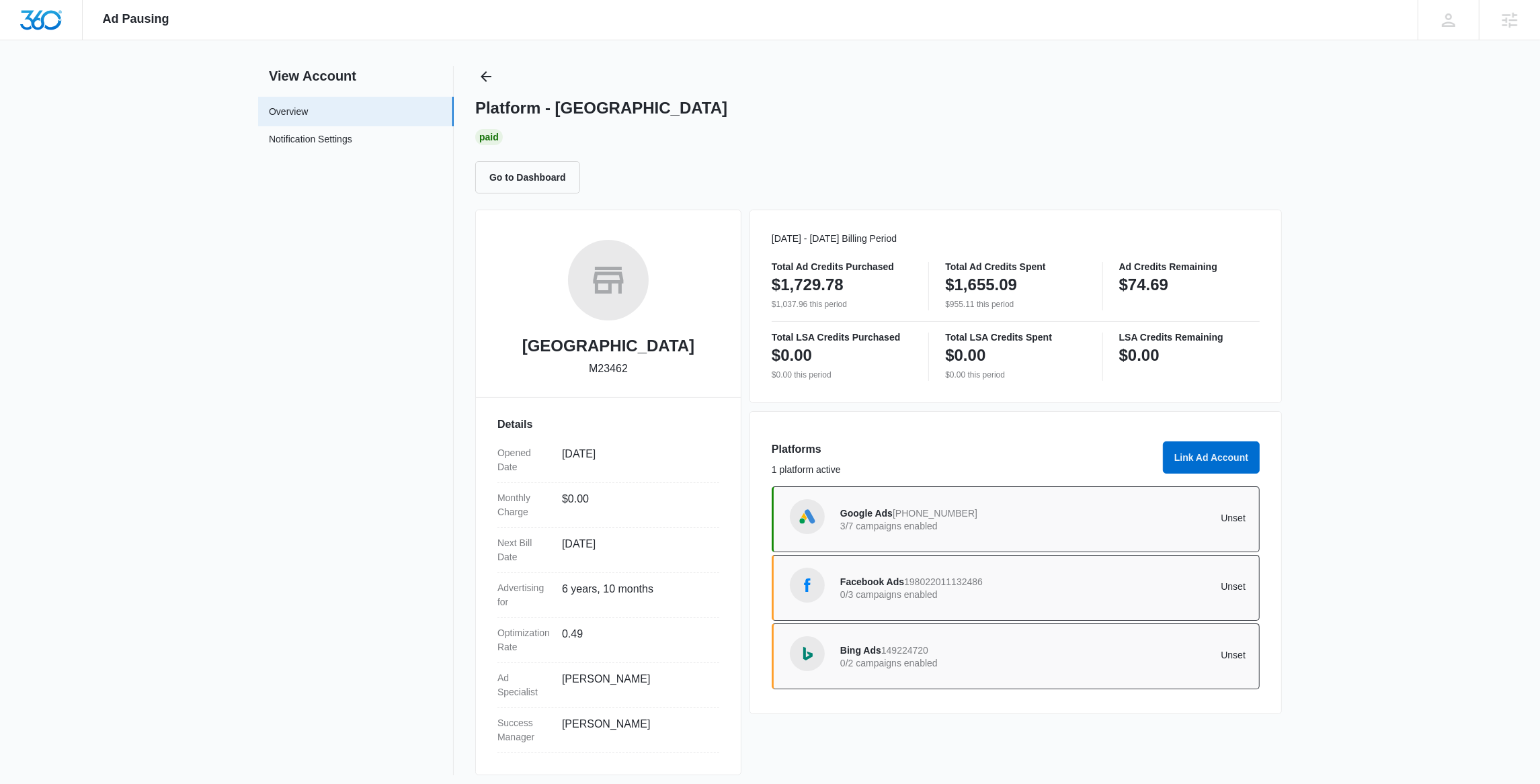
scroll to position [26, 0]
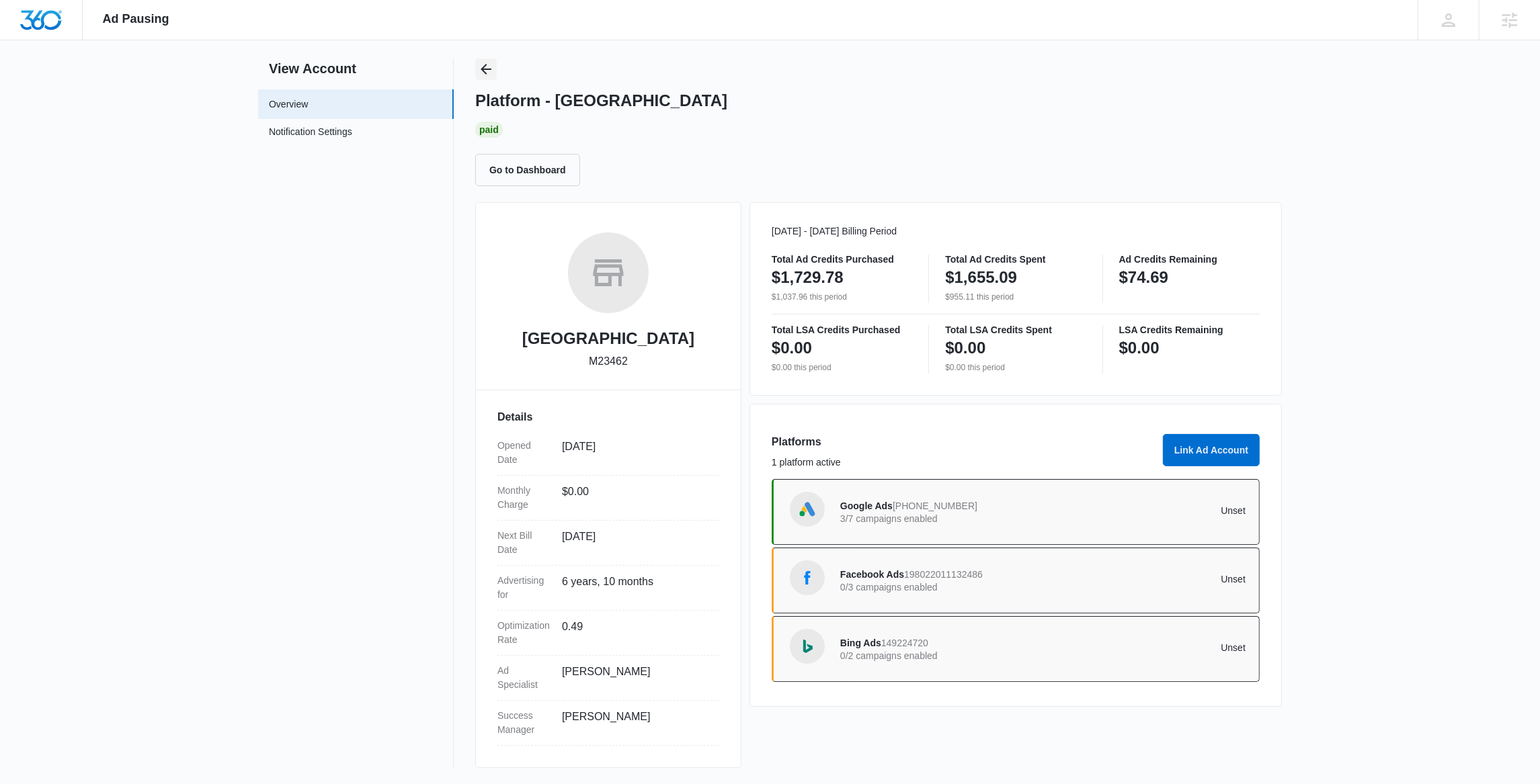
click at [488, 74] on icon "Back" at bounding box center [486, 69] width 16 height 16
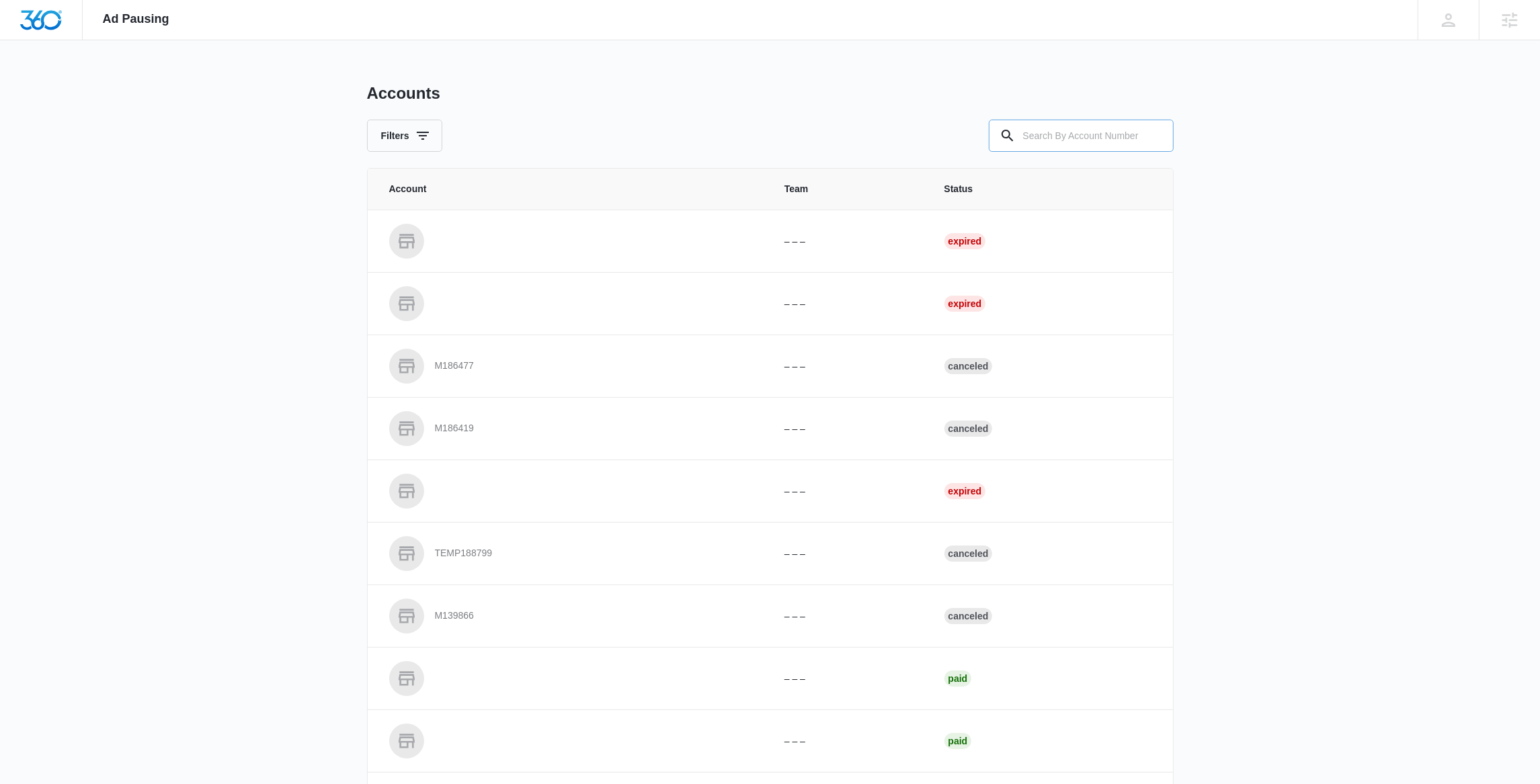
click at [1033, 134] on input "text" at bounding box center [1081, 135] width 185 height 32
paste input "M38295"
type input "M38295"
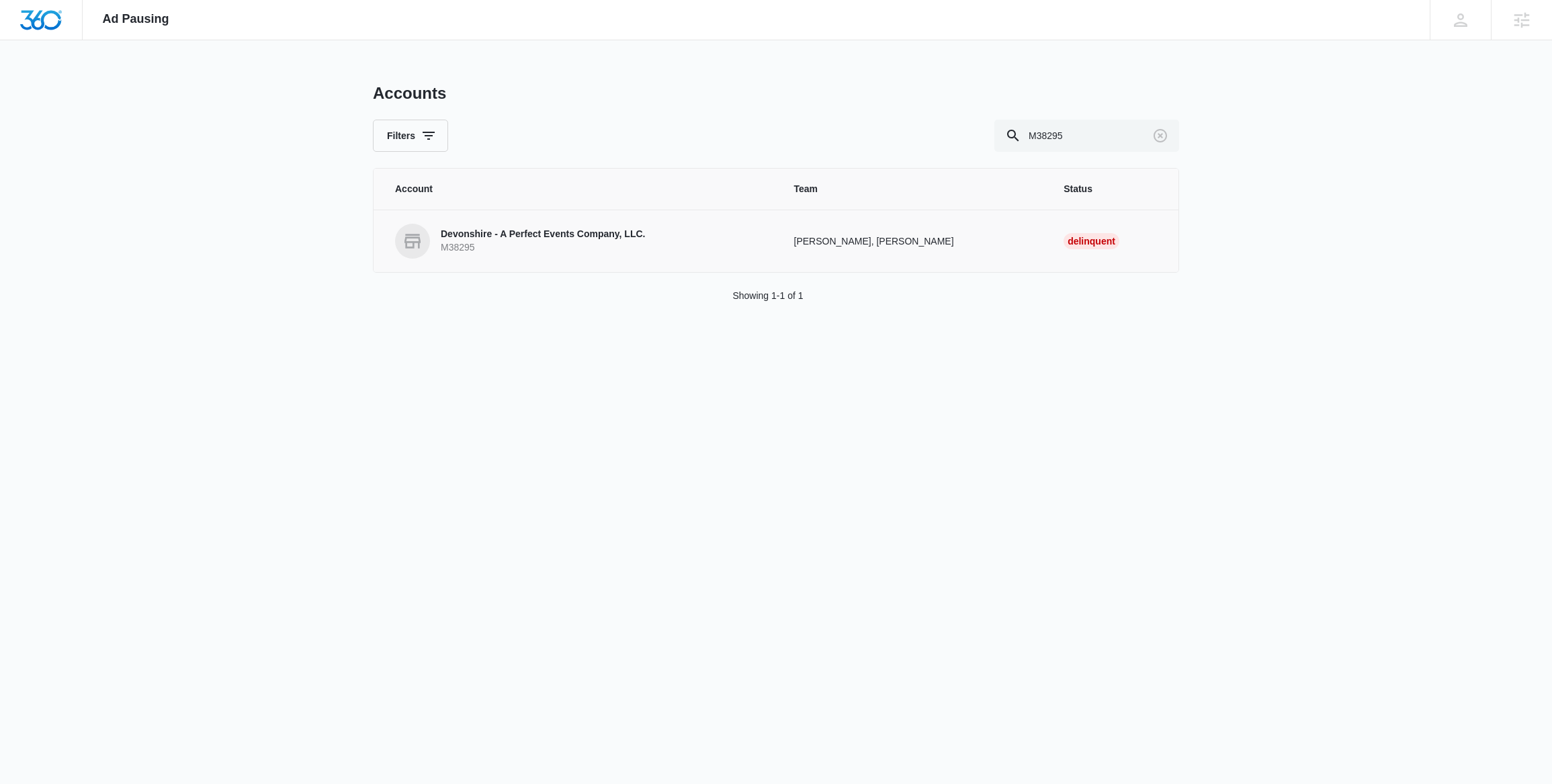
click at [500, 244] on p "M38295" at bounding box center [543, 248] width 204 height 13
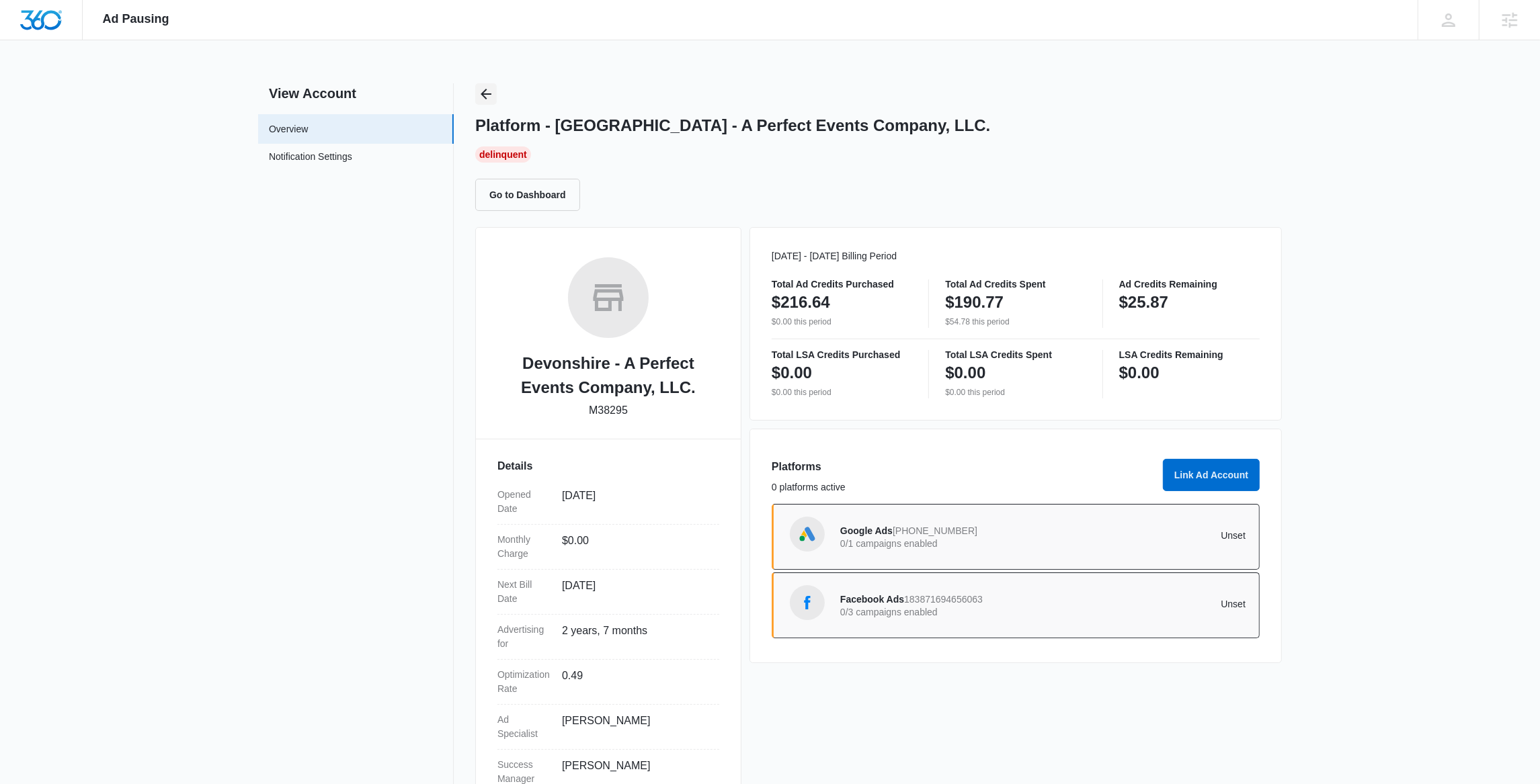
click at [494, 91] on button "Back" at bounding box center [486, 93] width 22 height 22
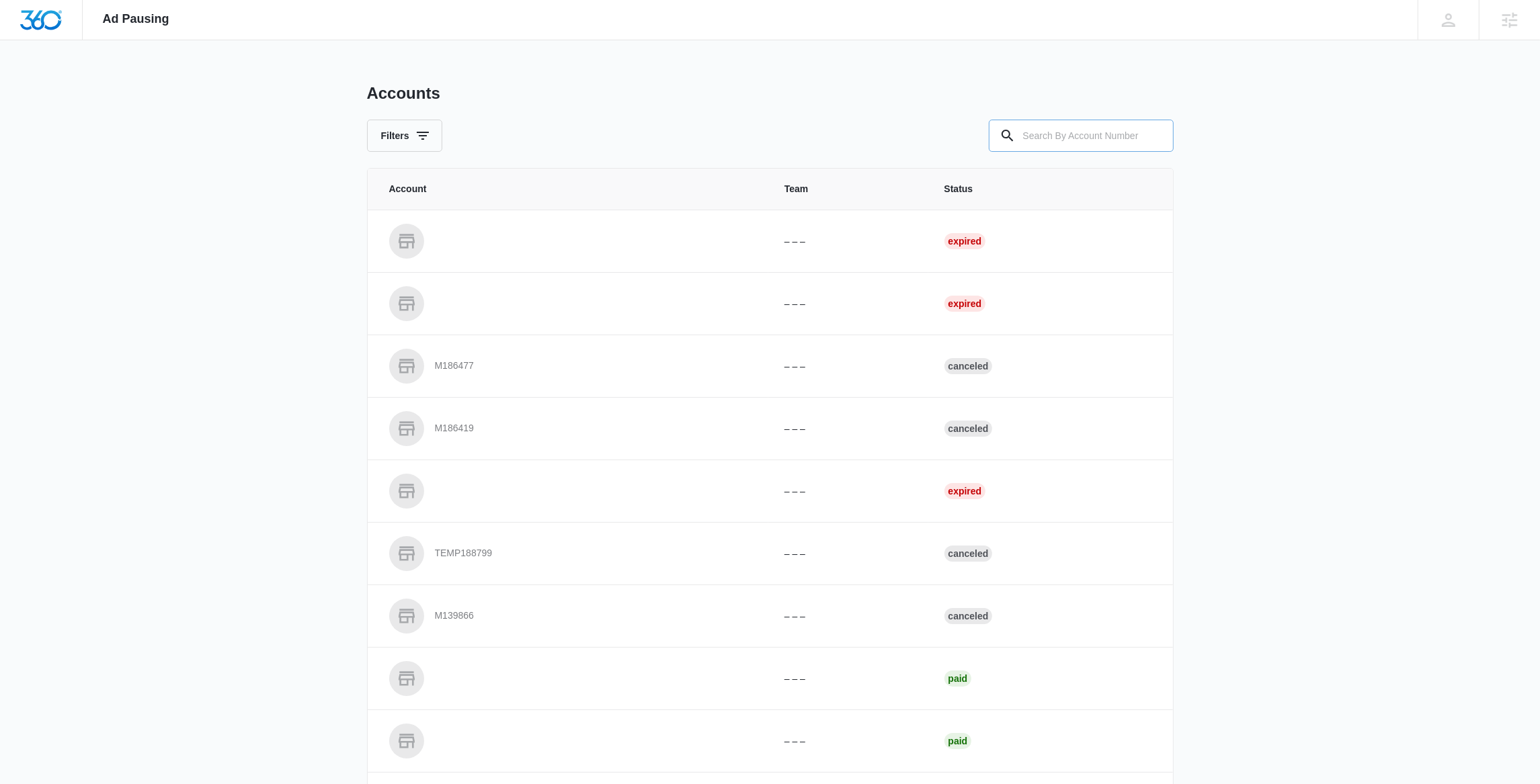
click at [1063, 138] on input "text" at bounding box center [1081, 135] width 185 height 32
paste input "M58547"
type input "M58547"
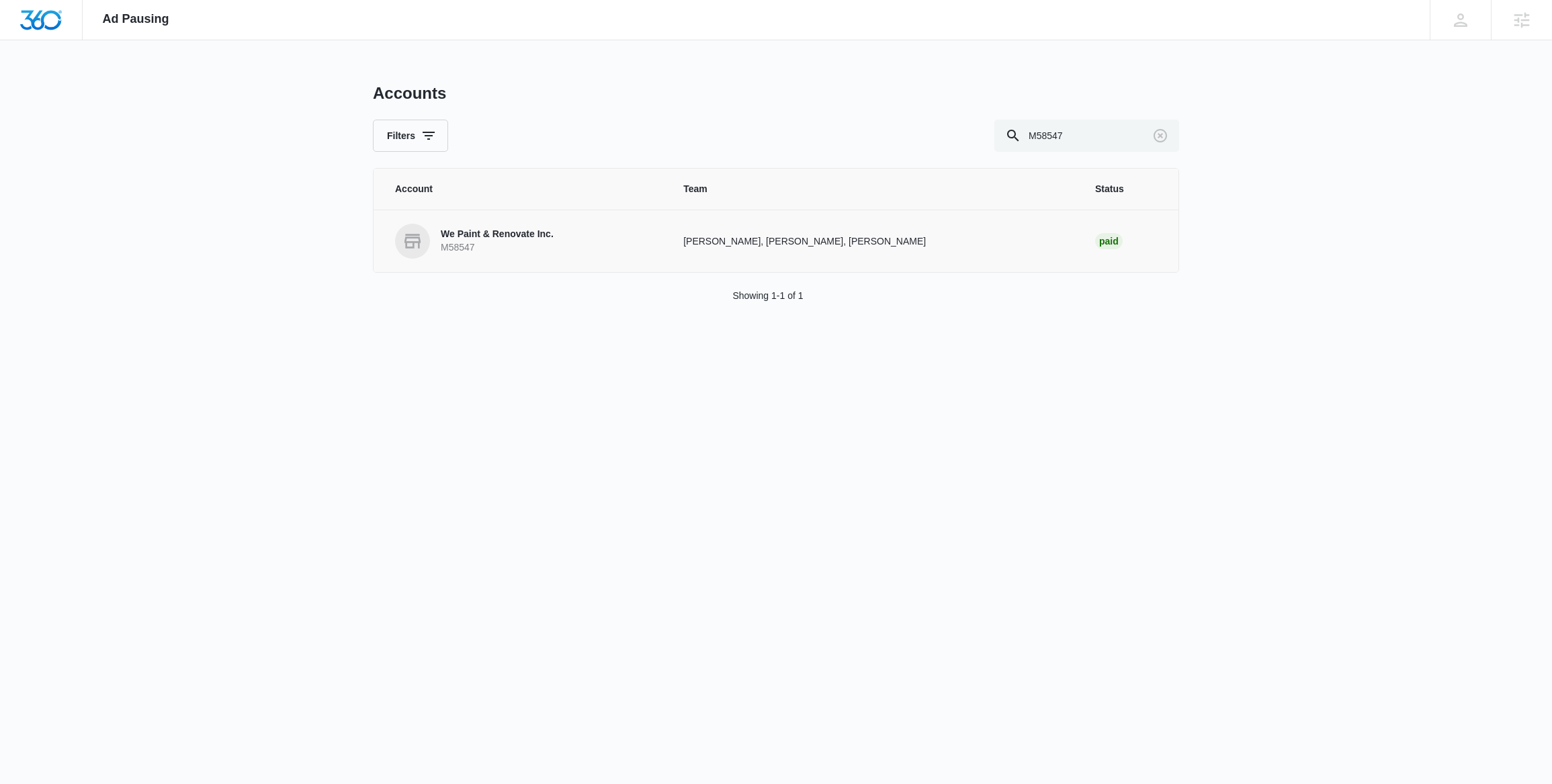
click at [483, 237] on p "We Paint & Renovate Inc." at bounding box center [497, 235] width 113 height 13
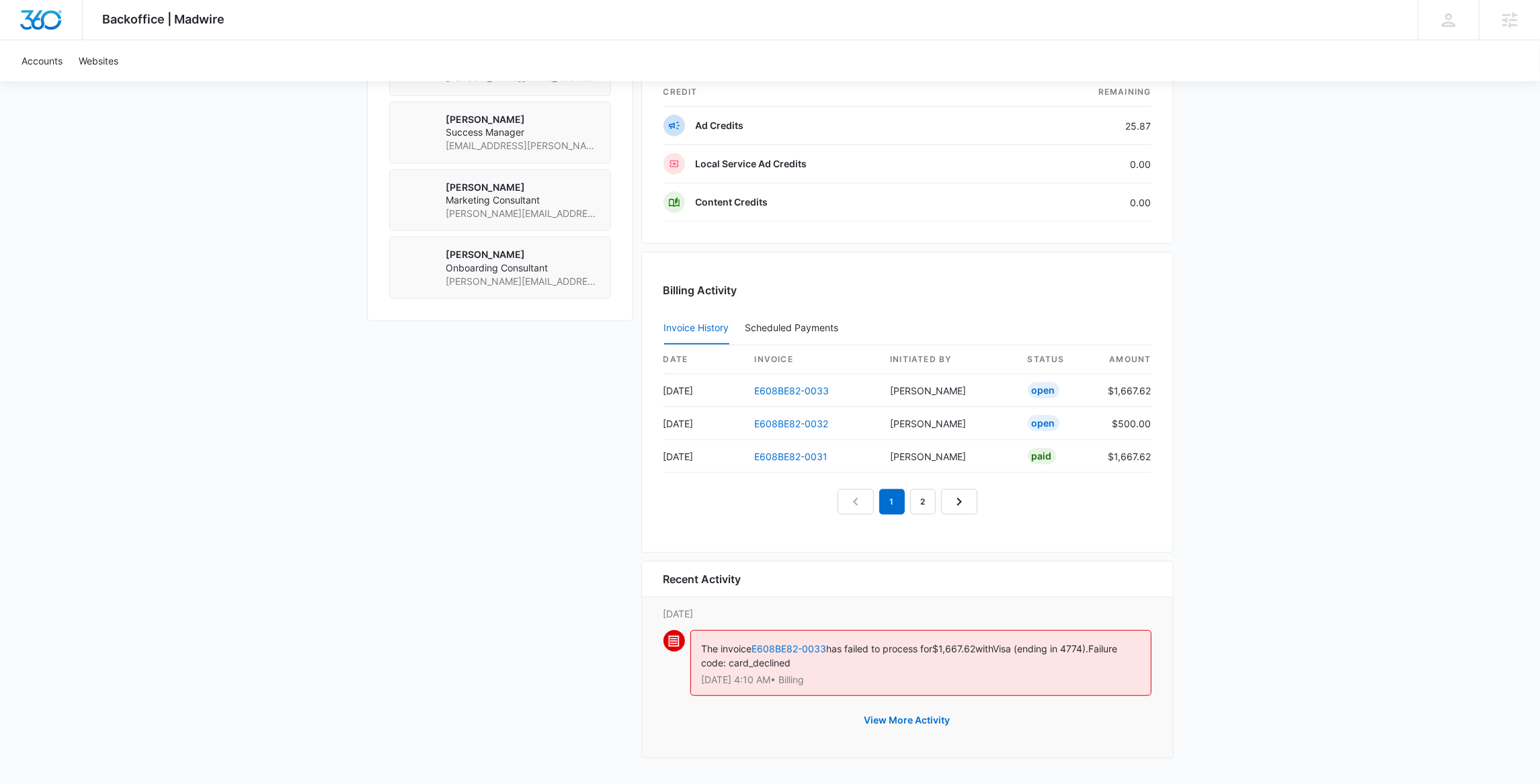
scroll to position [1137, 0]
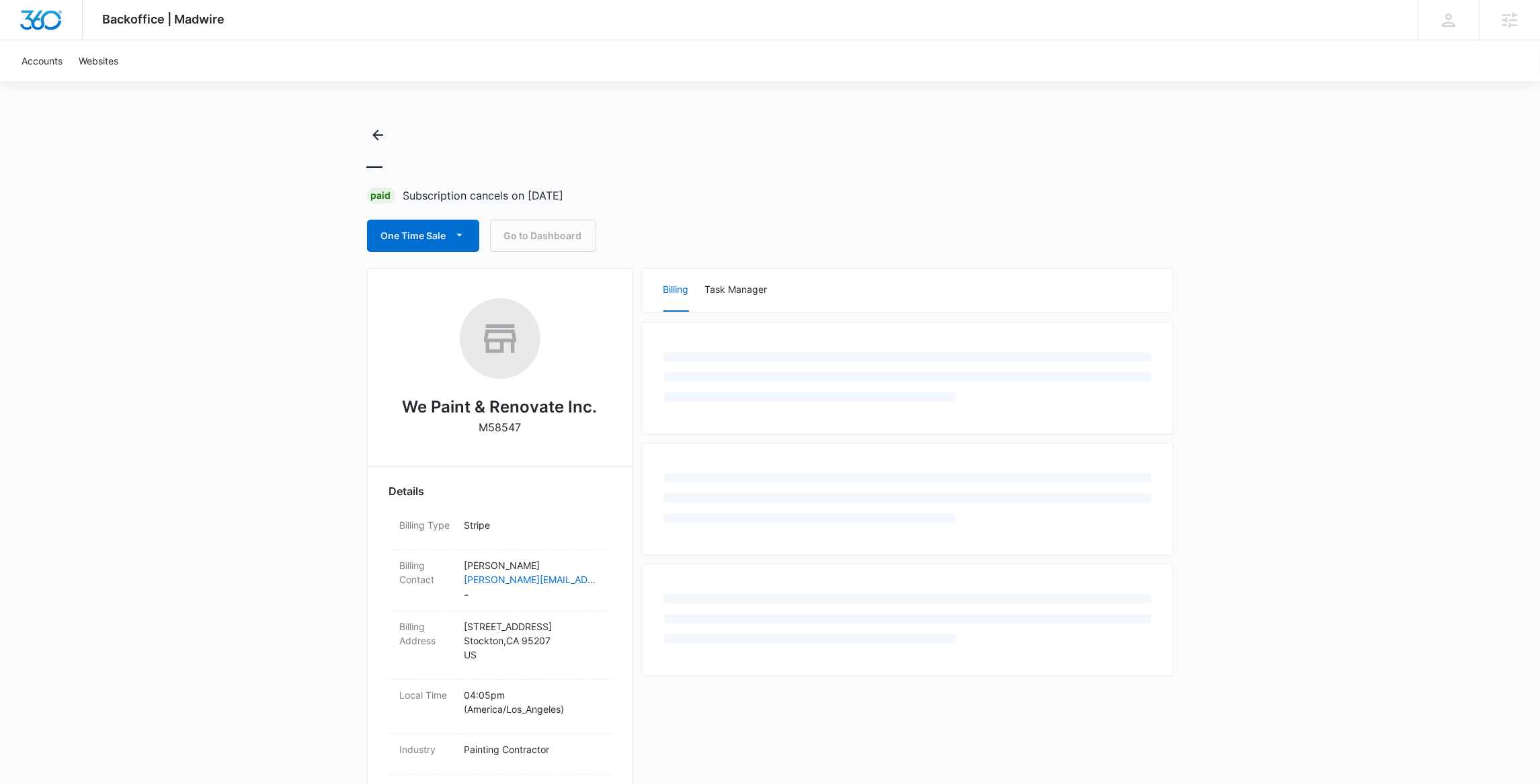
click at [506, 431] on p "M58547" at bounding box center [500, 427] width 42 height 16
copy p "M58547"
